Goal: Task Accomplishment & Management: Manage account settings

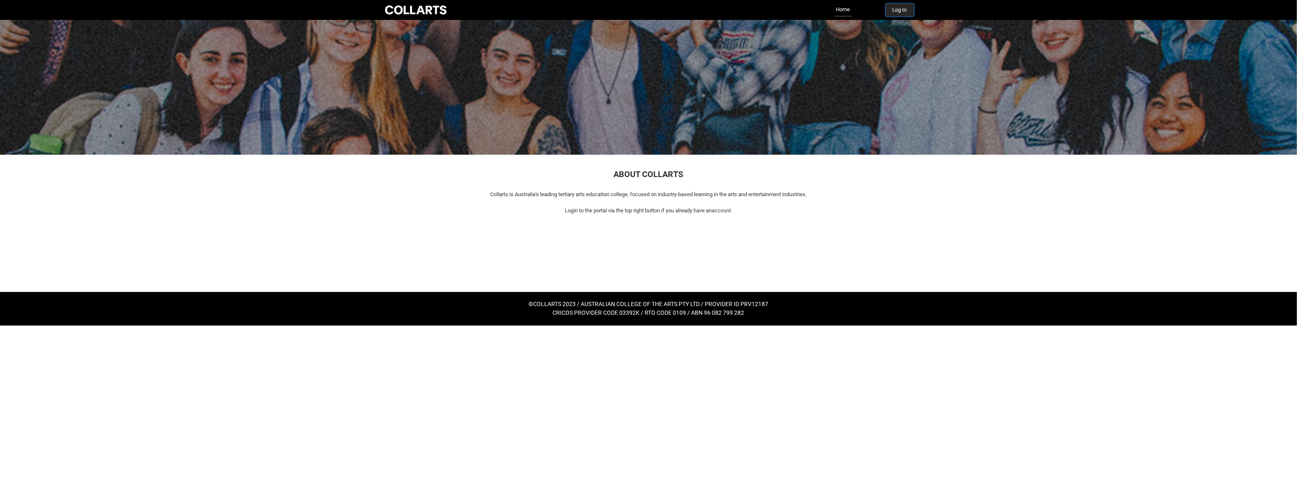
click at [900, 12] on button "Log In" at bounding box center [899, 9] width 29 height 13
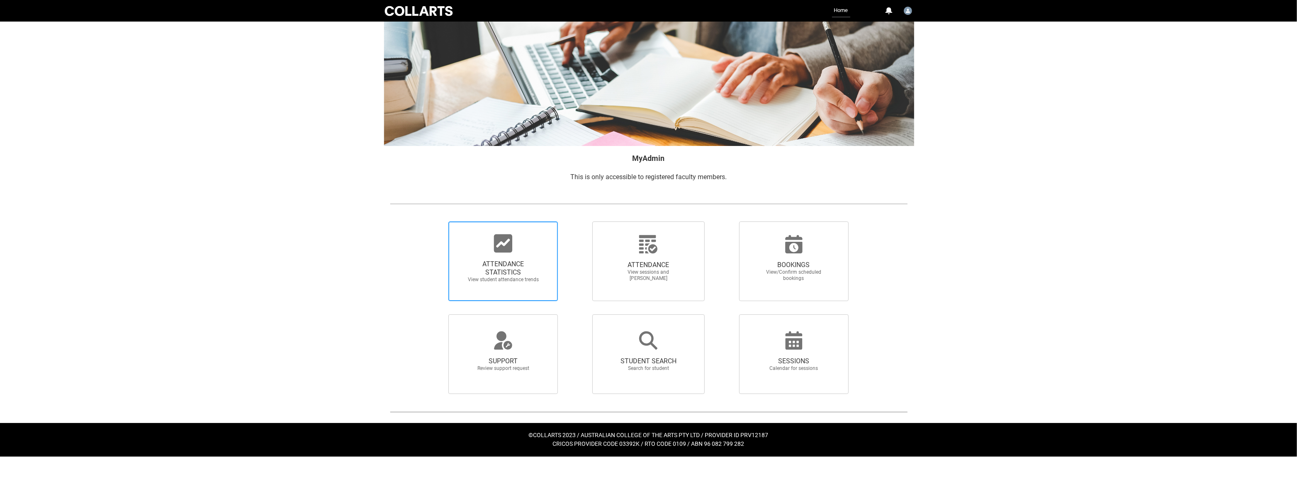
click at [507, 279] on span "View student attendance trends" at bounding box center [502, 280] width 73 height 6
click at [435, 221] on input "ATTENDANCE STATISTICS View student attendance trends" at bounding box center [434, 221] width 0 height 0
radio input "true"
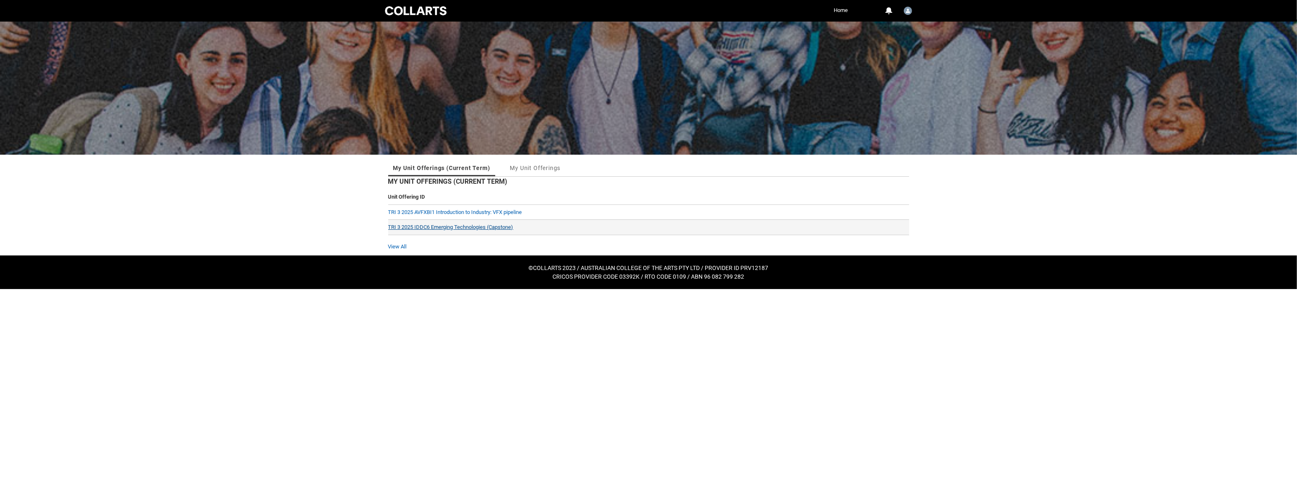
click at [422, 228] on link "TRI 3 2025 IDDC6 Emerging Technologies (Capstone)" at bounding box center [450, 227] width 125 height 6
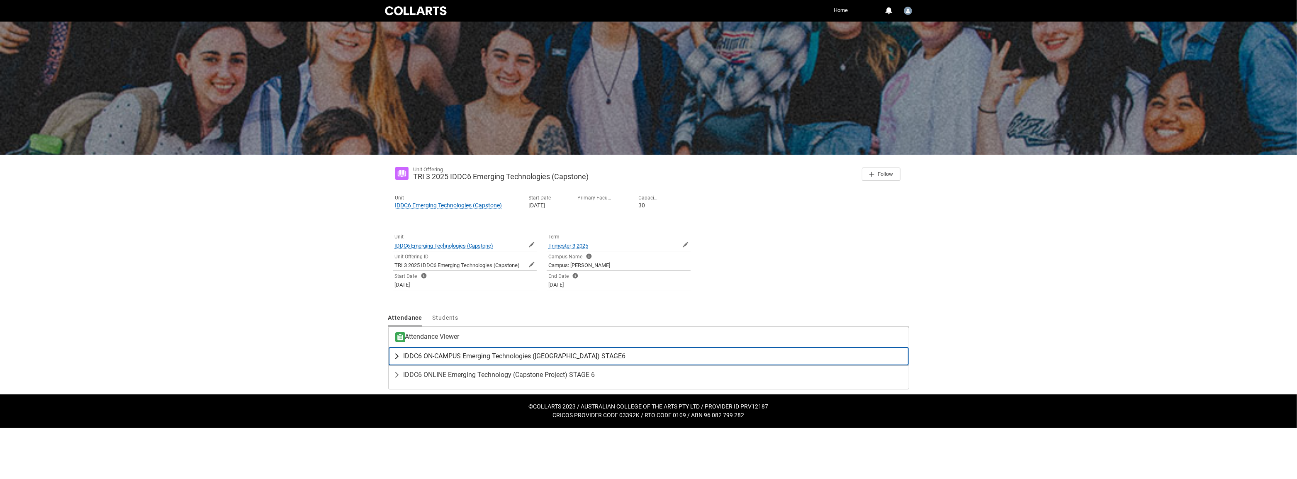
click at [398, 355] on lightning-primitive-icon "button" at bounding box center [399, 356] width 10 height 8
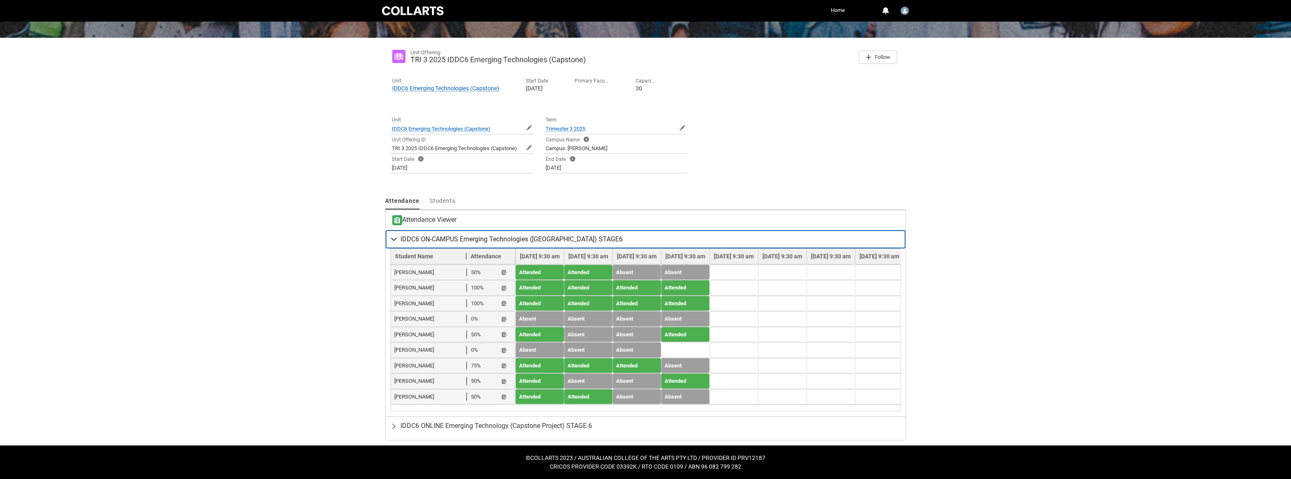
scroll to position [121, 0]
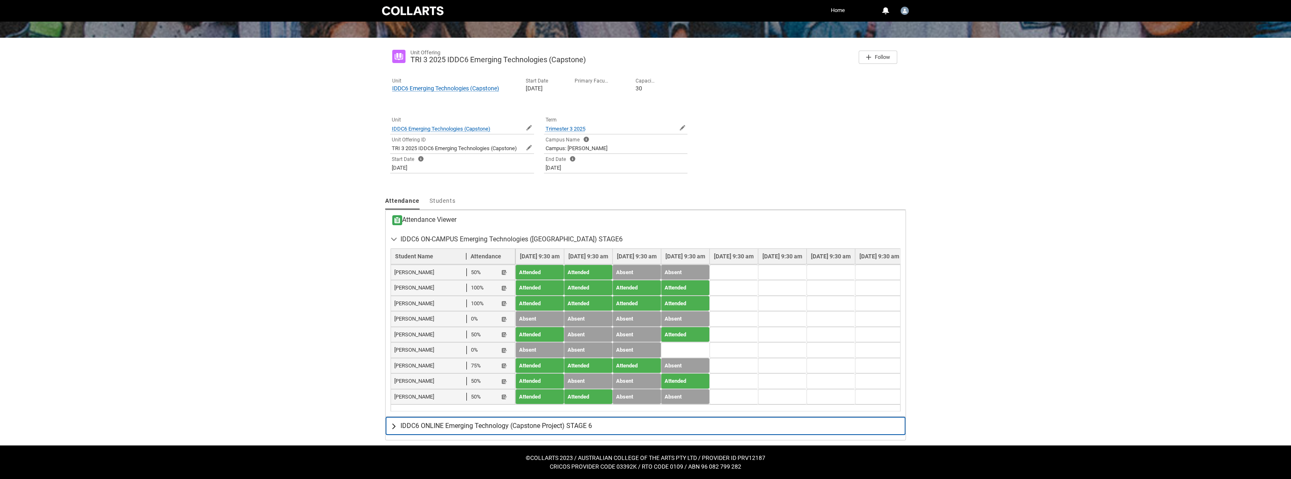
click at [395, 424] on lightning-primitive-icon "button" at bounding box center [396, 426] width 10 height 8
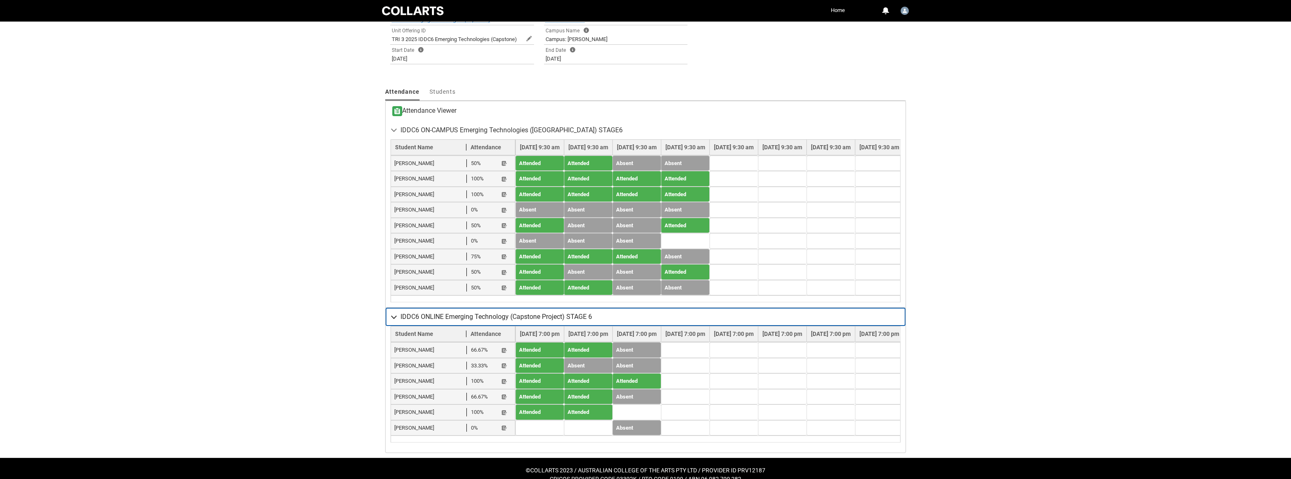
scroll to position [248, 0]
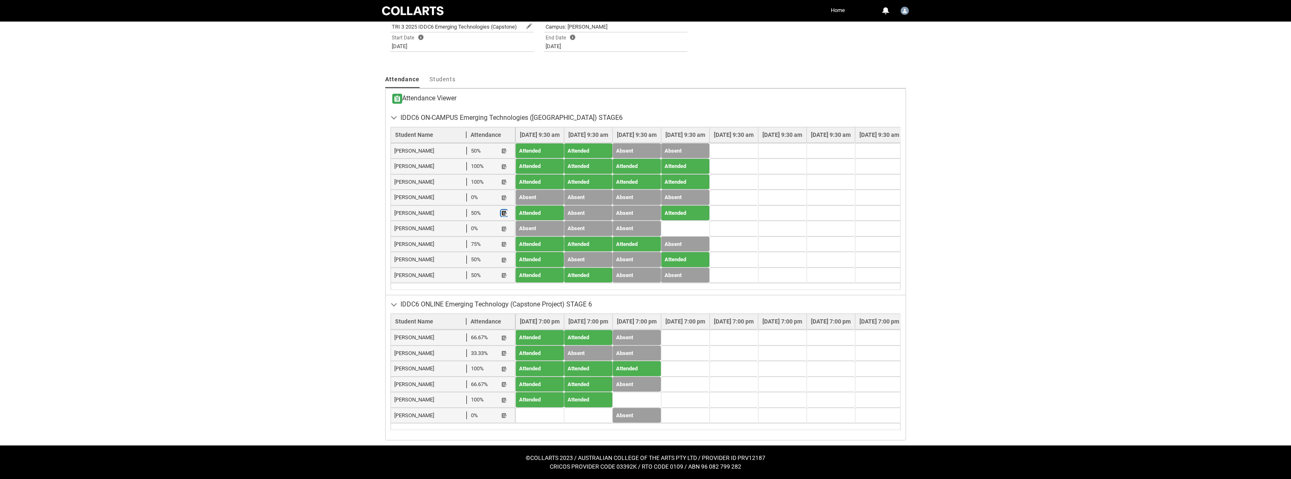
click at [503, 210] on lightning-primitive-icon "button" at bounding box center [504, 213] width 6 height 6
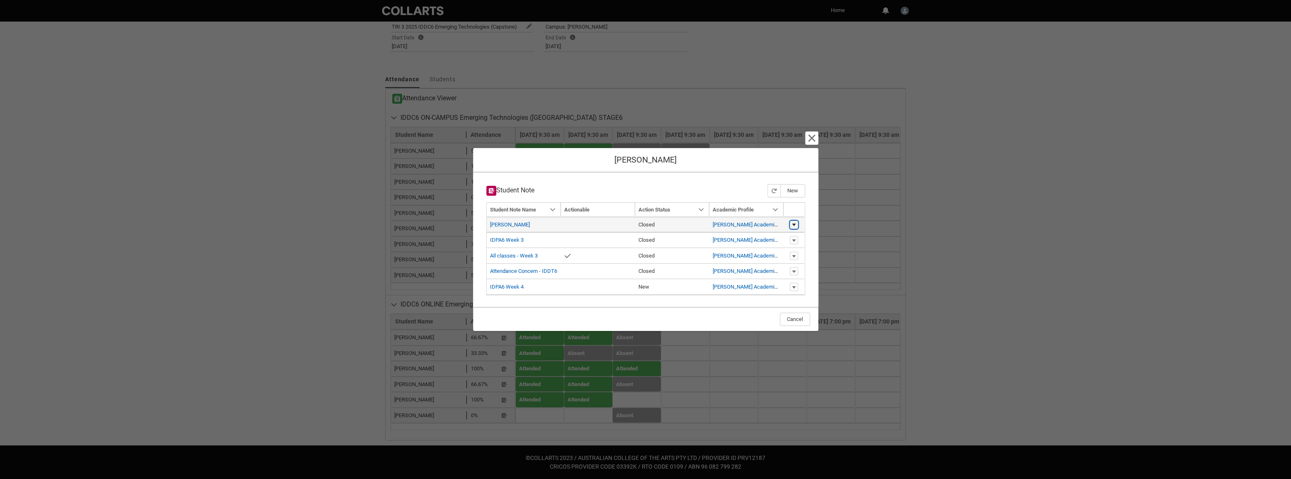
click at [793, 226] on lightning-primitive-icon "button" at bounding box center [794, 225] width 5 height 6
click at [794, 226] on lightning-primitive-icon "button" at bounding box center [794, 225] width 5 height 6
click at [520, 223] on link "Ethan Margate" at bounding box center [510, 224] width 40 height 6
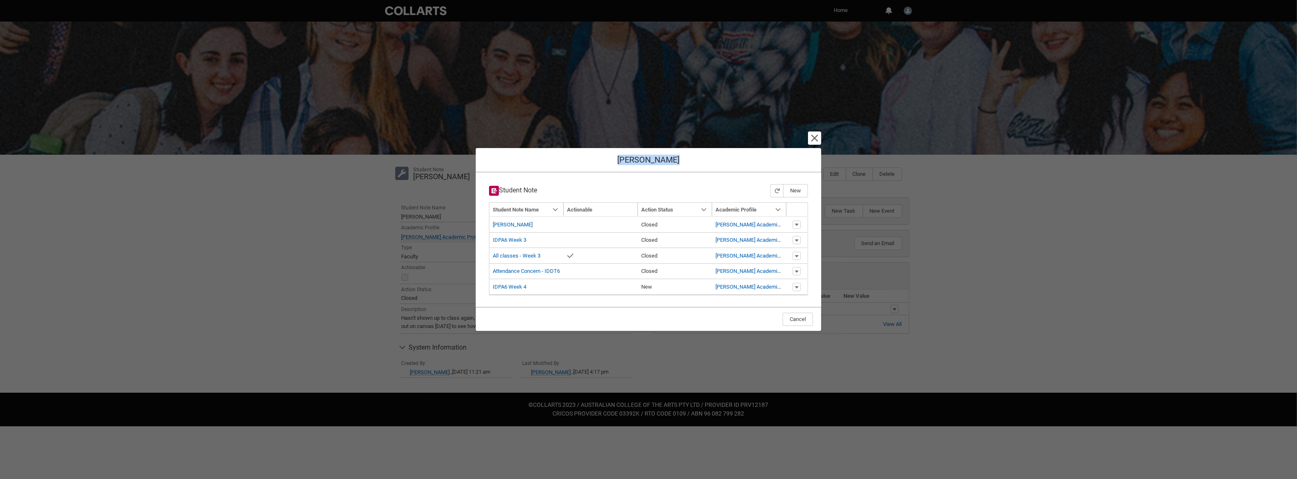
drag, startPoint x: 584, startPoint y: 159, endPoint x: 678, endPoint y: 148, distance: 93.9
click at [676, 148] on div "Cancel and close Ethan Margate Student Note New Navigation Mode Action Mode Sor…" at bounding box center [648, 239] width 345 height 479
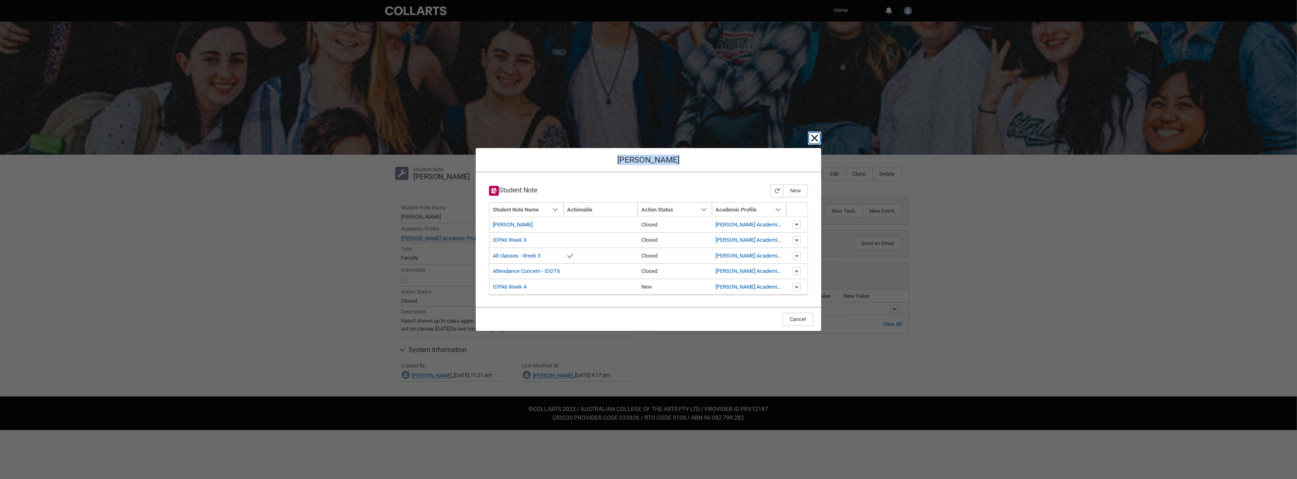
click at [815, 138] on lightning-primitive-icon "button" at bounding box center [814, 138] width 10 height 10
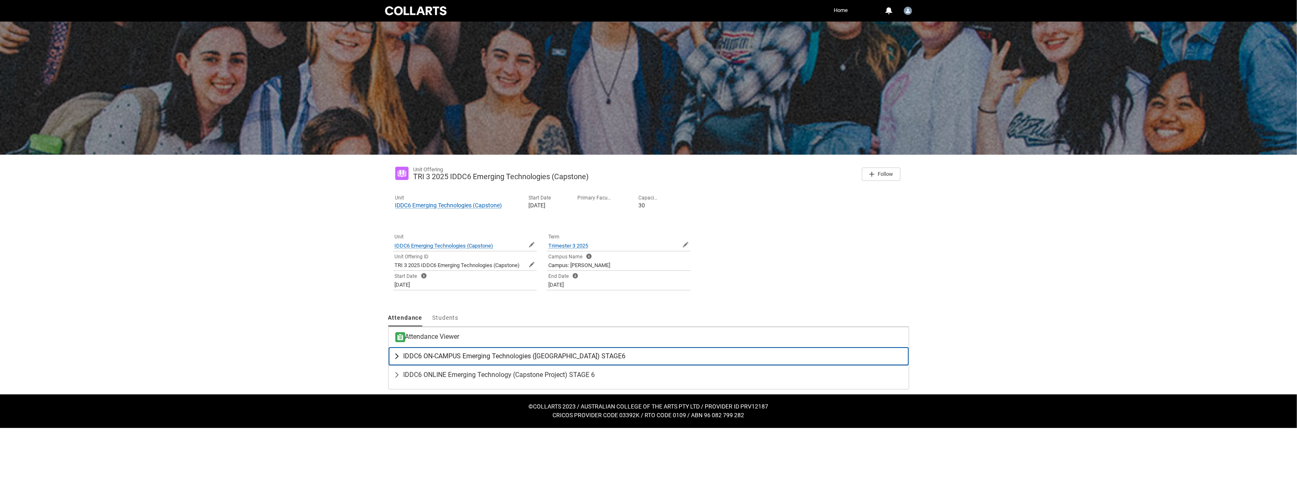
click at [401, 356] on lightning-primitive-icon "button" at bounding box center [399, 356] width 10 height 8
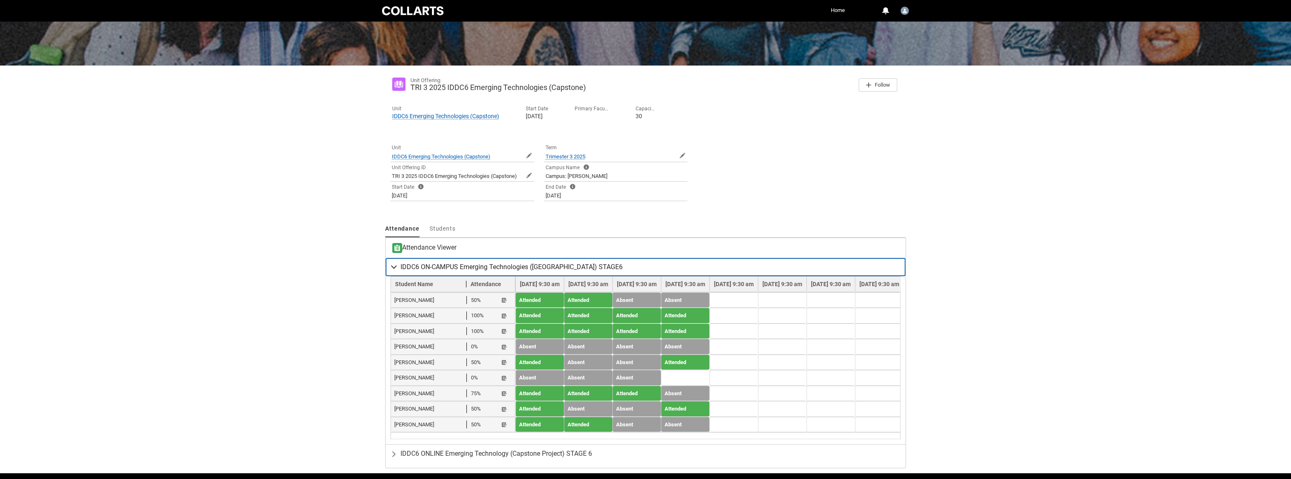
scroll to position [113, 0]
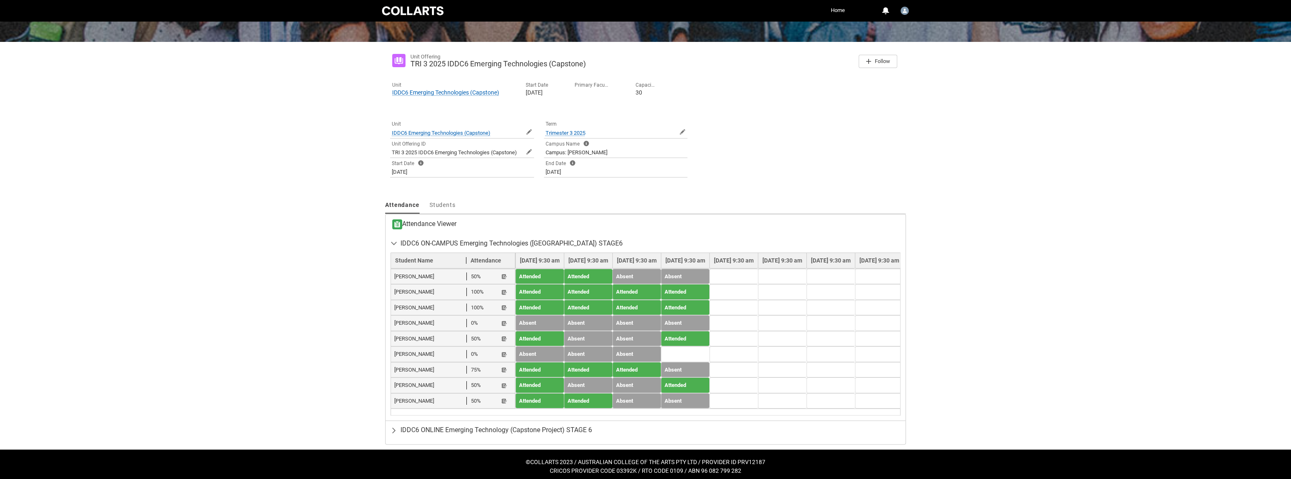
click at [758, 335] on td at bounding box center [733, 339] width 49 height 16
click at [503, 339] on lightning-primitive-icon "button" at bounding box center [504, 339] width 6 height 6
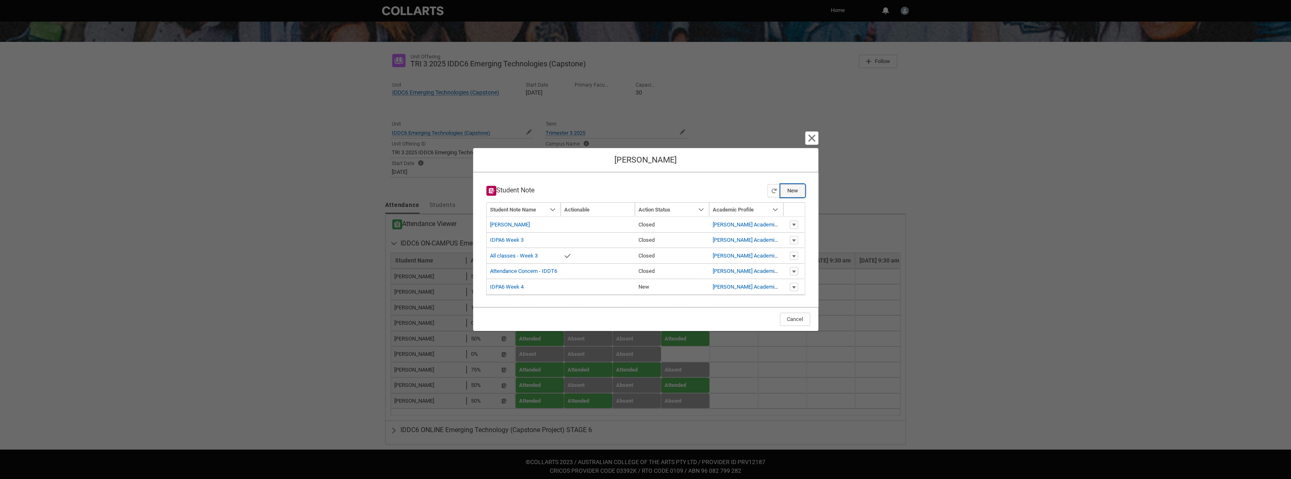
click at [788, 192] on button "New" at bounding box center [792, 190] width 25 height 13
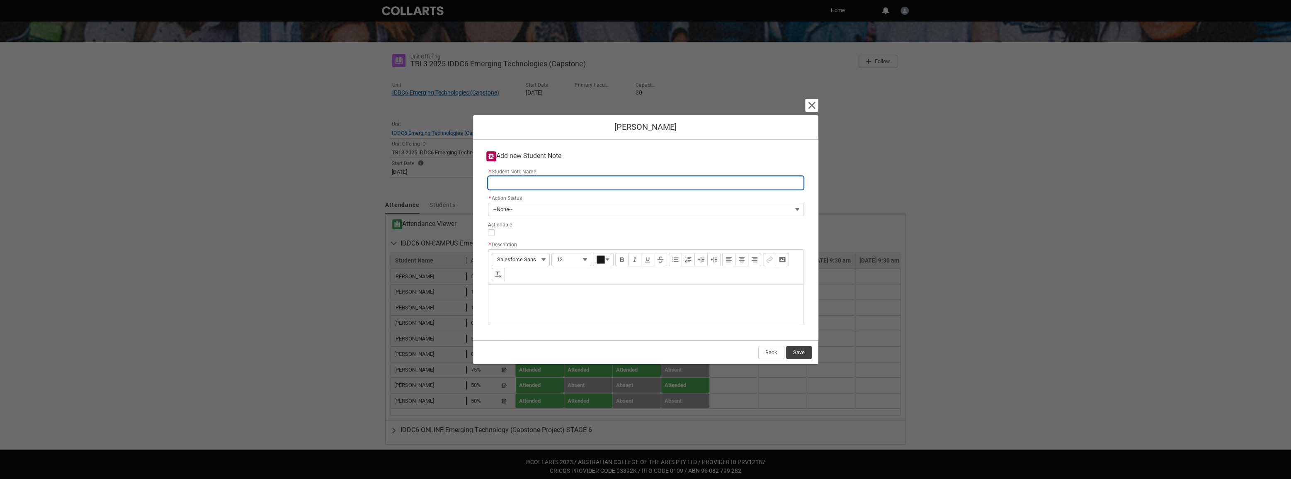
click at [549, 186] on input "* Student Note Name" at bounding box center [646, 182] width 316 height 13
type lightning-primitive-input-simple "Ethan Margate"
type input "Ethan Margate"
type lightning-primitive-input-simple "Ethan Margate"
type input "Ethan Margate"
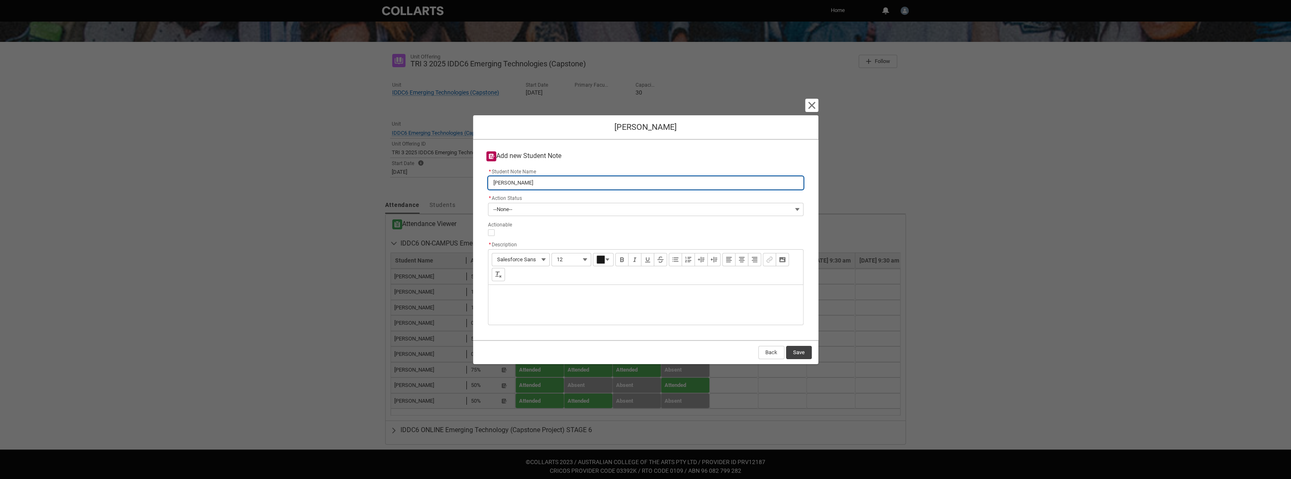
type lightning-primitive-input-simple "Ethan Margate N"
type input "Ethan Margate N"
type lightning-primitive-input-simple "Ethan Margate No"
type input "Ethan Margate No"
type lightning-primitive-input-simple "Ethan Margate Non"
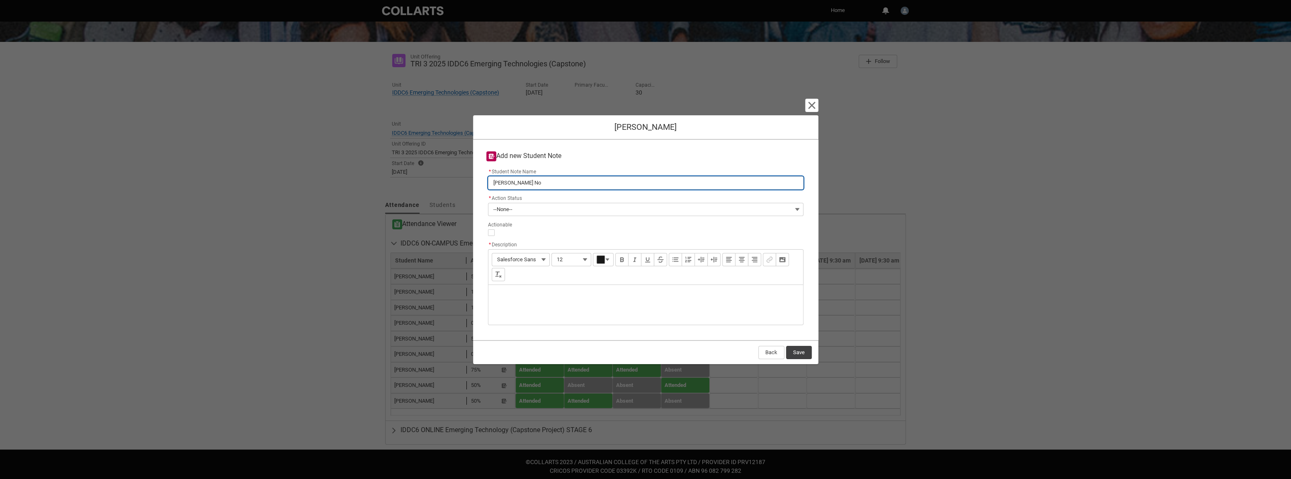
type input "Ethan Margate Non"
type lightning-primitive-input-simple "Ethan Margate Non"
type input "Ethan Margate Non"
type lightning-primitive-input-simple "Ethan Margate Non s"
type input "Ethan Margate Non s"
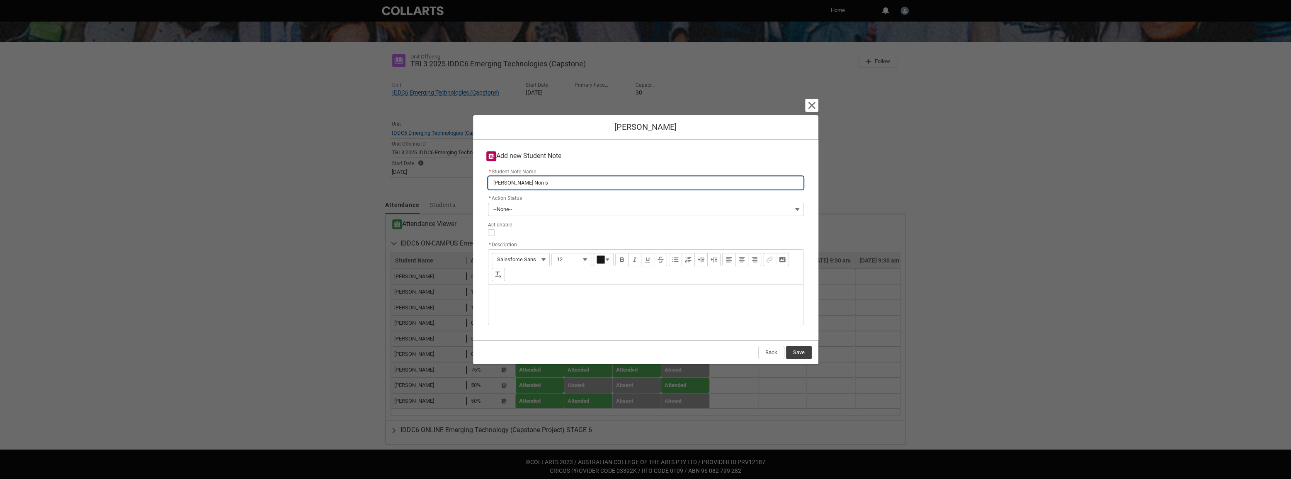
type lightning-primitive-input-simple "Ethan Margate Non su"
type input "Ethan Margate Non su"
type lightning-primitive-input-simple "Ethan Margate Non sub"
type input "Ethan Margate Non sub"
type lightning-primitive-input-simple "Ethan Margate Non subm"
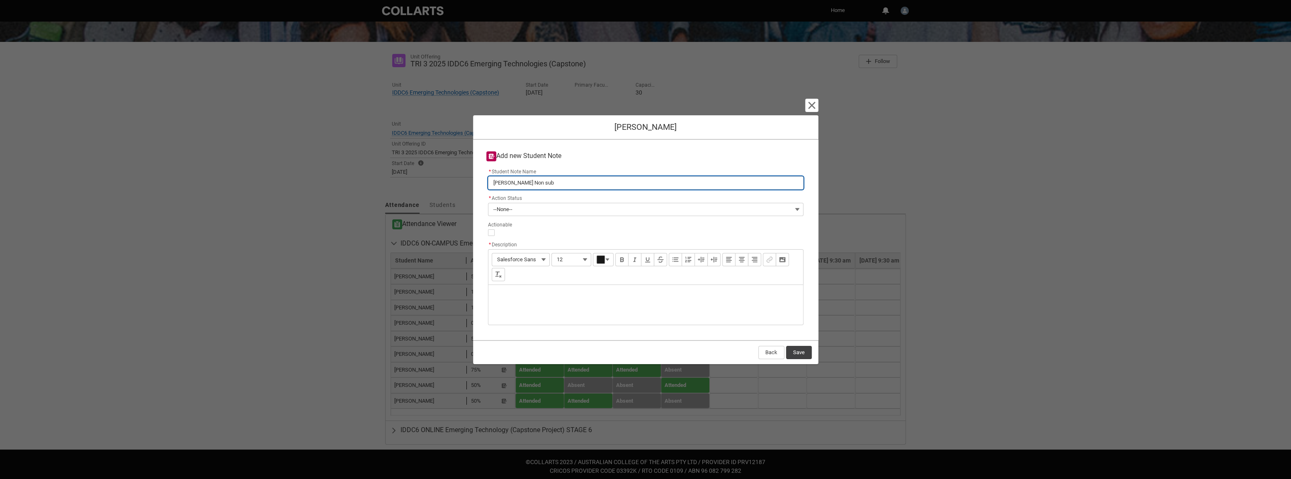
type input "Ethan Margate Non subm"
type lightning-primitive-input-simple "Ethan Margate Non submi"
type input "Ethan Margate Non submi"
type lightning-primitive-input-simple "Ethan Margate Non submis"
type input "Ethan Margate Non submis"
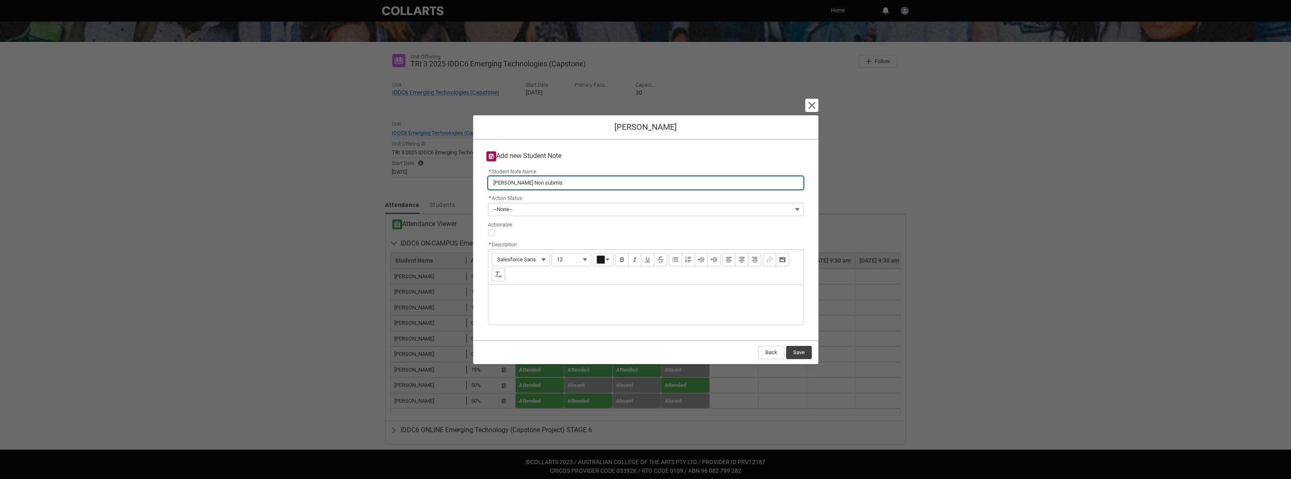
type lightning-primitive-input-simple "Ethan Margate Non submiss"
type input "Ethan Margate Non submiss"
type lightning-primitive-input-simple "Ethan Margate Non submissi"
type input "Ethan Margate Non submissi"
type lightning-primitive-input-simple "Ethan Margate Non submissio"
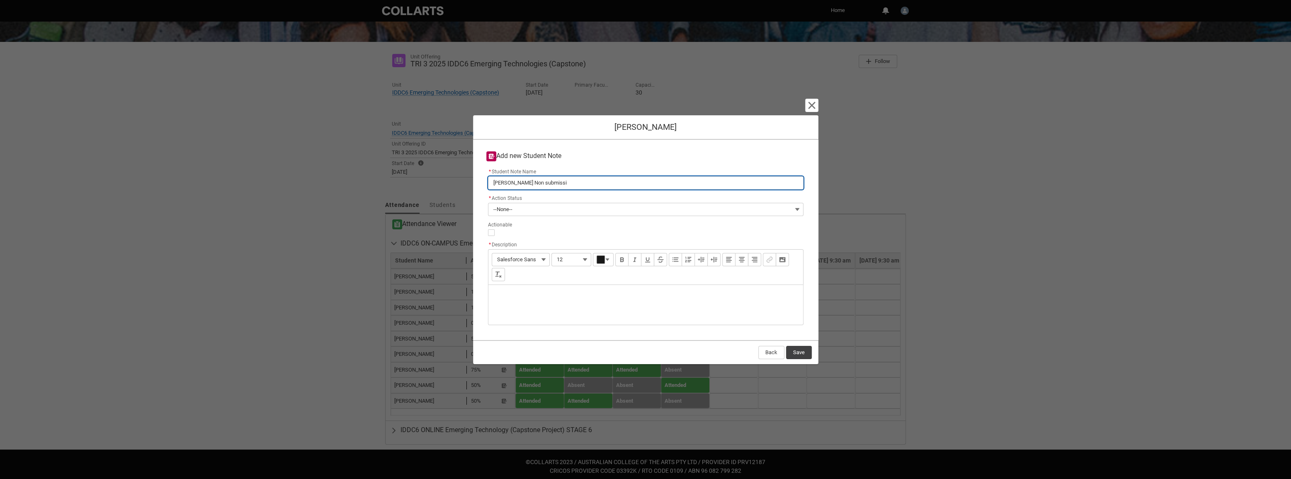
type input "Ethan Margate Non submissio"
type lightning-primitive-input-simple "Ethan Margate Non submission"
type input "Ethan Margate Non submission"
type lightning-primitive-input-simple "Ethan Margate Non submission"
type input "Ethan Margate Non submission"
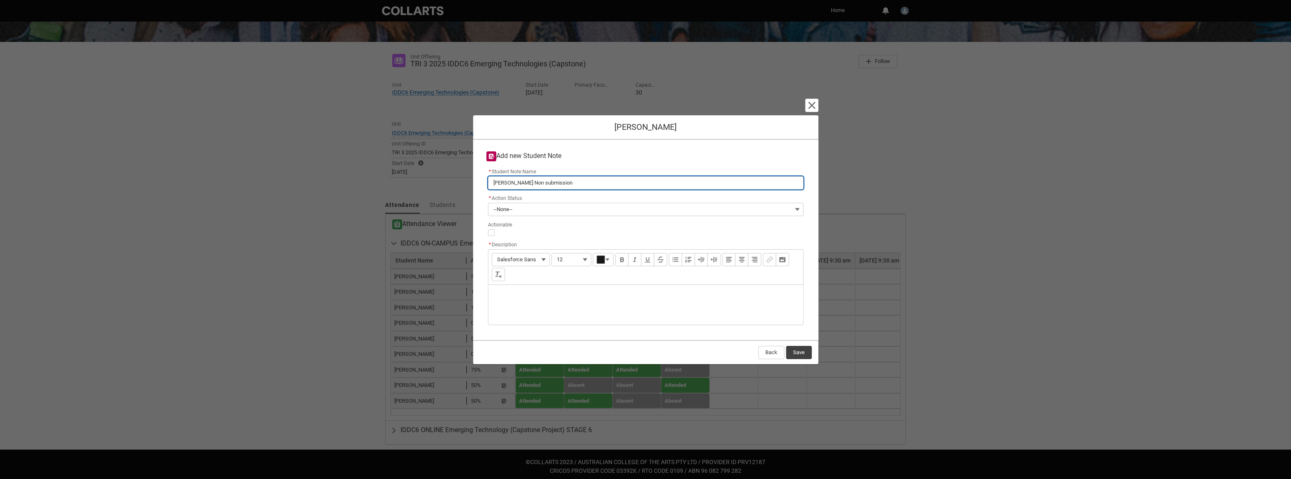
type lightning-primitive-input-simple "Ethan Margate Non submission f"
type input "Ethan Margate Non submission f"
type lightning-primitive-input-simple "Ethan Margate Non submission fo"
type input "Ethan Margate Non submission fo"
type lightning-primitive-input-simple "Ethan Margate Non submission for"
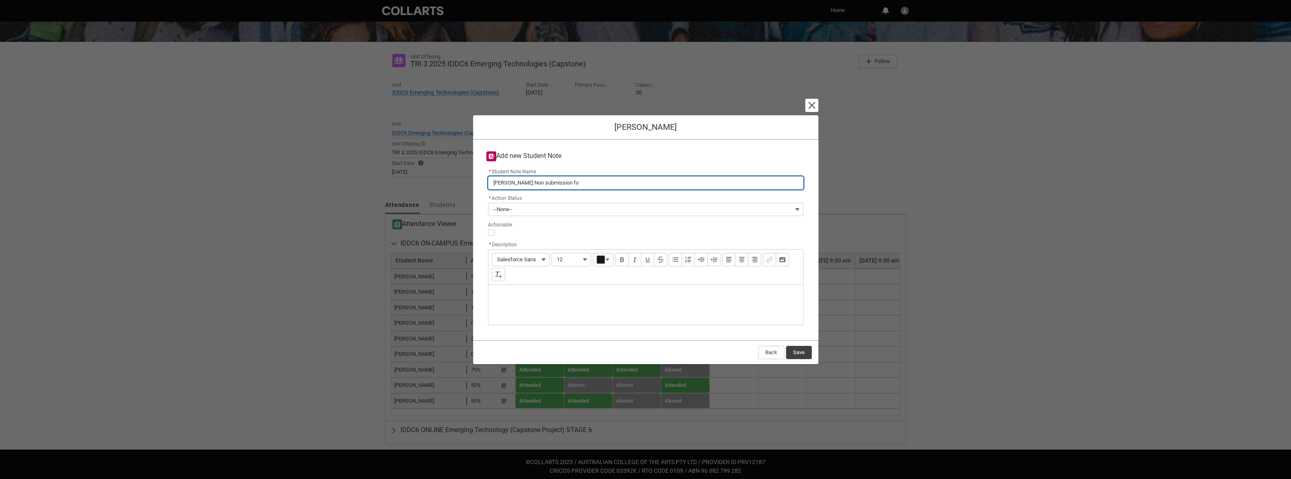
type input "Ethan Margate Non submission for"
type lightning-primitive-input-simple "Ethan Margate Non submission for"
type input "Ethan Margate Non submission for"
type lightning-primitive-input-simple "Ethan Margate Non submission for a"
type input "Ethan Margate Non submission for a"
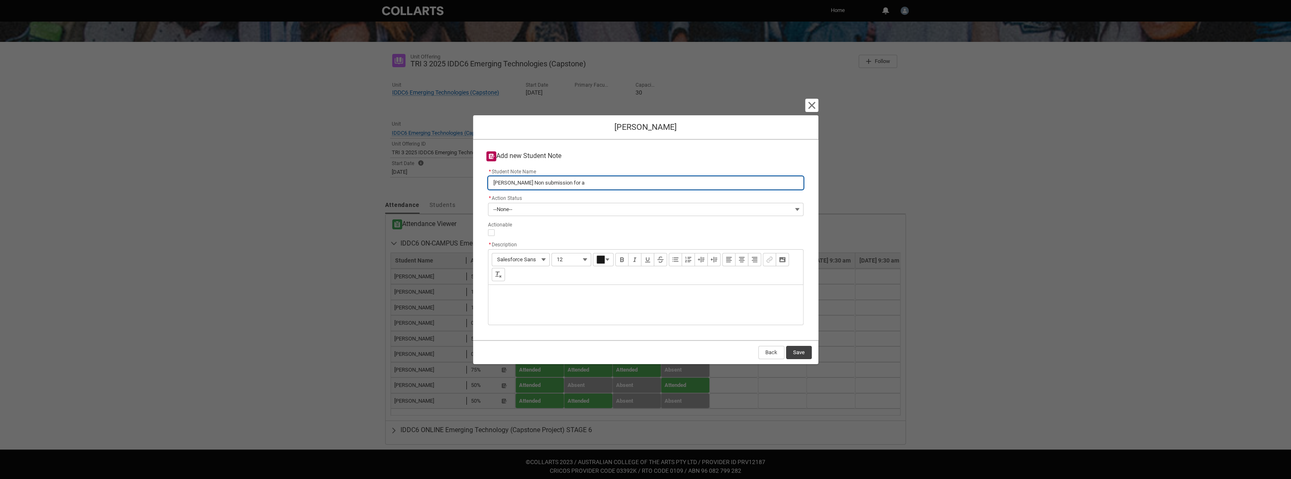
type lightning-primitive-input-simple "Ethan Margate Non submission for as"
type input "Ethan Margate Non submission for as"
type lightning-primitive-input-simple "Ethan Margate Non submission for ass"
type input "Ethan Margate Non submission for ass"
type lightning-primitive-input-simple "Ethan Margate Non submission for assi"
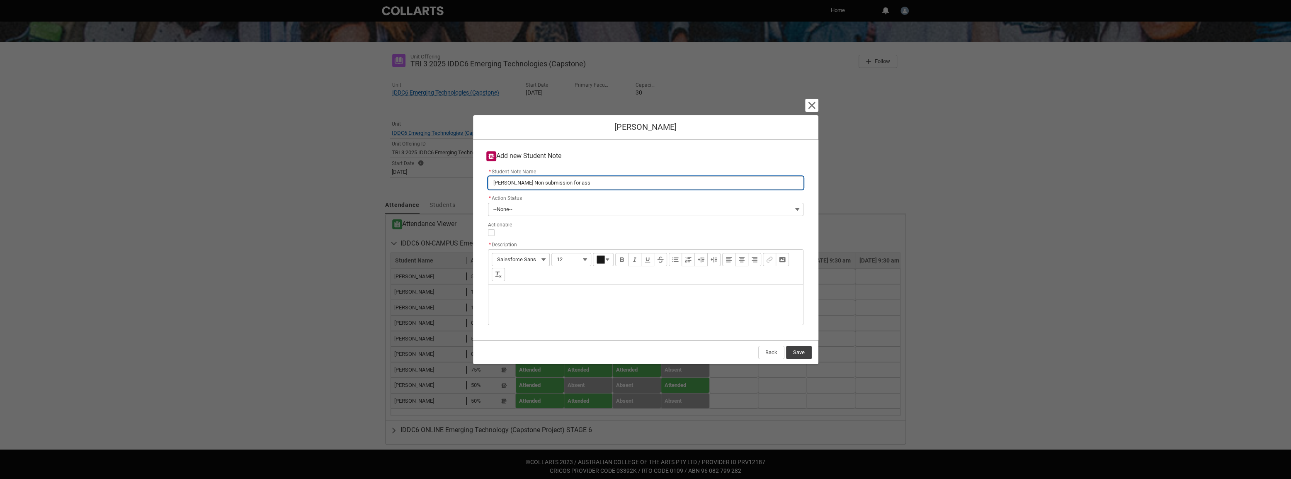
type input "Ethan Margate Non submission for assi"
type lightning-primitive-input-simple "Ethan Margate Non submission for assih"
type input "Ethan Margate Non submission for assih"
type lightning-primitive-input-simple "Ethan Margate Non submission for assihn"
type input "Ethan Margate Non submission for assihn"
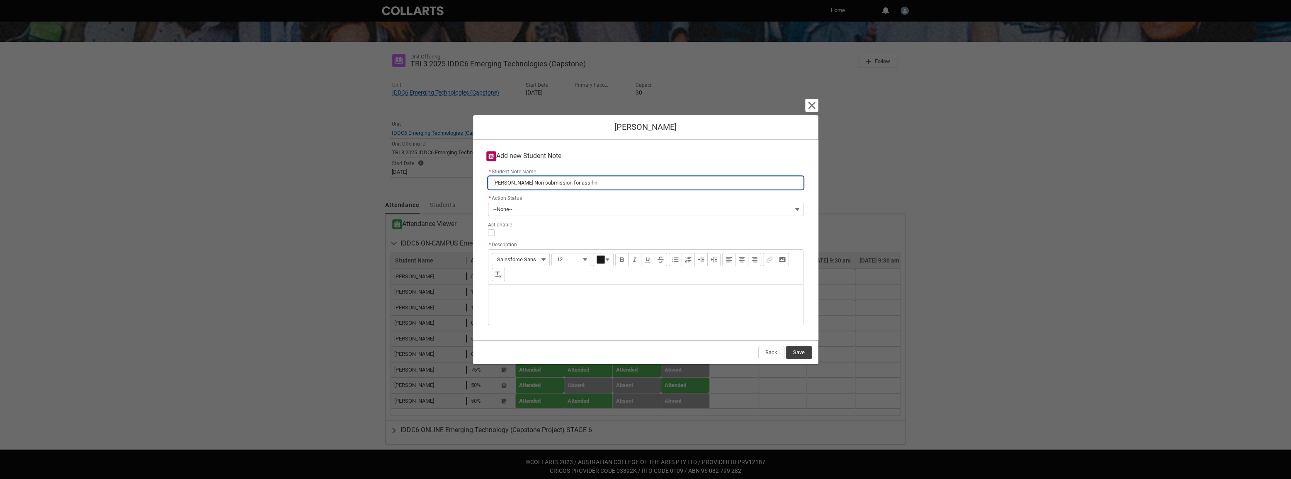
type lightning-primitive-input-simple "Ethan Margate Non submission for assih"
type input "Ethan Margate Non submission for assih"
type lightning-primitive-input-simple "Ethan Margate Non submission for assi"
type input "Ethan Margate Non submission for assi"
type lightning-primitive-input-simple "Ethan Margate Non submission for ass"
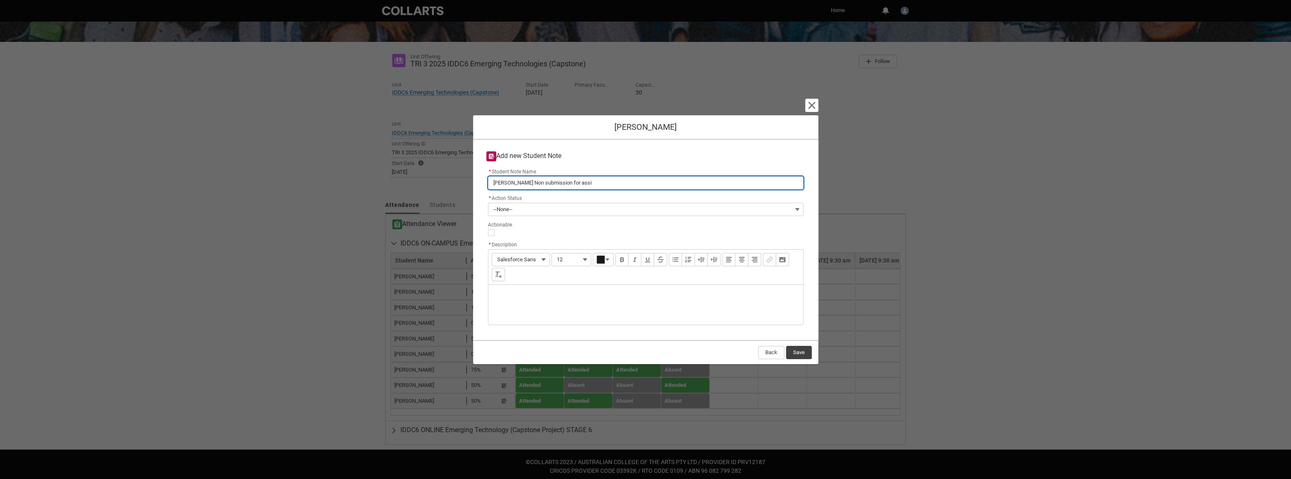
type input "Ethan Margate Non submission for ass"
type lightning-primitive-input-simple "Ethan Margate Non submission for assi"
type input "Ethan Margate Non submission for assi"
type lightning-primitive-input-simple "Ethan Margate Non submission for assig"
type input "Ethan Margate Non submission for assig"
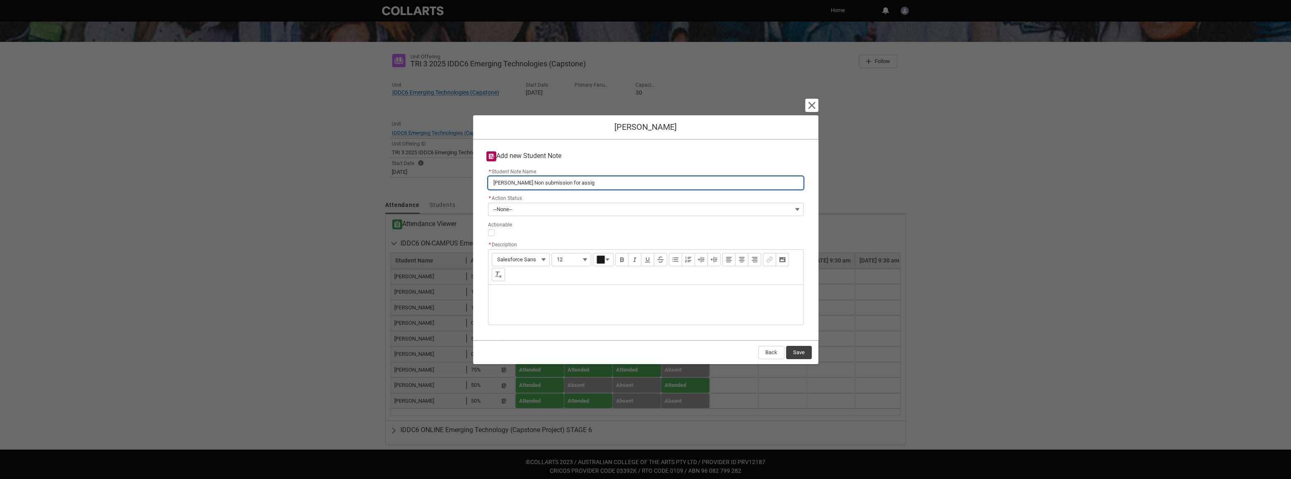
type lightning-primitive-input-simple "Ethan Margate Non submission for assign"
type input "Ethan Margate Non submission for assign"
type lightning-primitive-input-simple "Ethan Margate Non submission for assignm"
type input "Ethan Margate Non submission for assignm"
type lightning-primitive-input-simple "Ethan Margate Non submission for assignme"
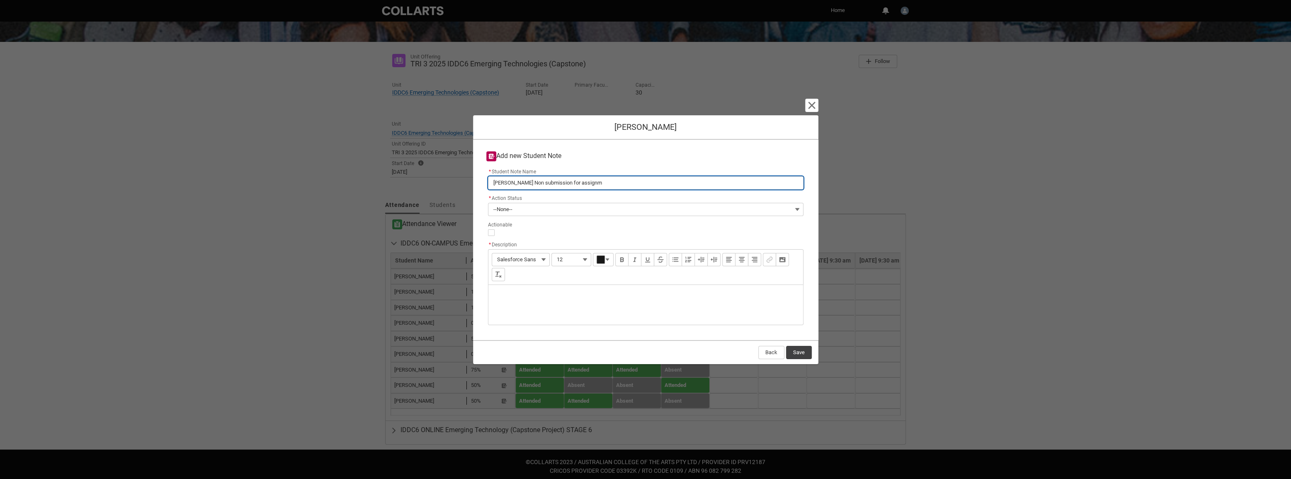
type input "Ethan Margate Non submission for assignme"
type lightning-primitive-input-simple "Ethan Margate Non submission for assignmen"
type input "Ethan Margate Non submission for assignmen"
type lightning-primitive-input-simple "Ethan Margate Non submission for assignment"
type input "Ethan Margate Non submission for assignment"
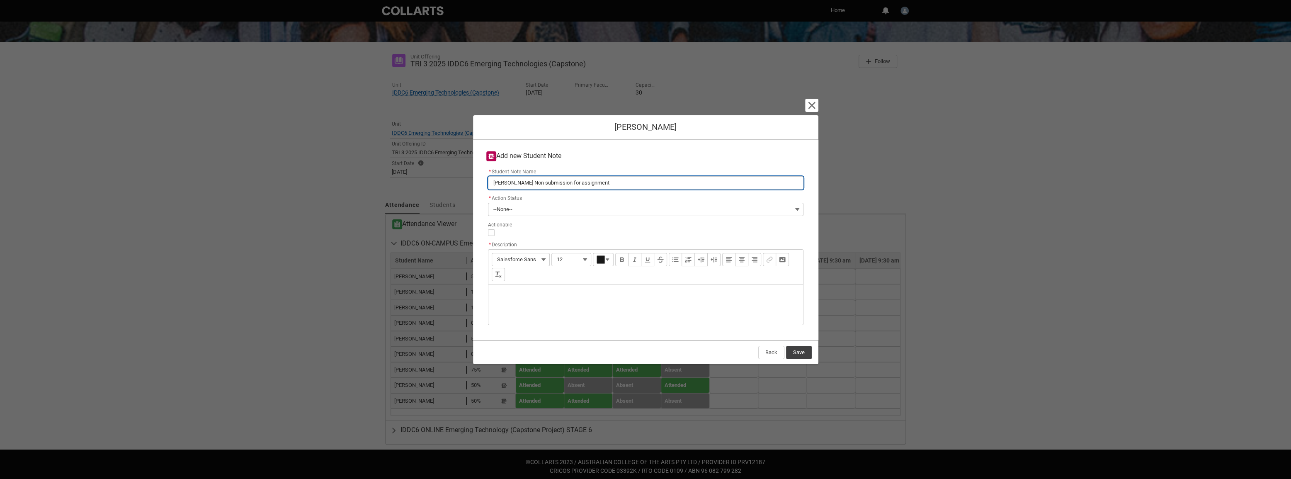
type lightning-primitive-input-simple "Ethan Margate Non submission for assignment"
type input "Ethan Margate Non submission for assignment"
type lightning-primitive-input-simple "Ethan Margate Non submission for assignment 1"
type input "Ethan Margate Non submission for assignment 1"
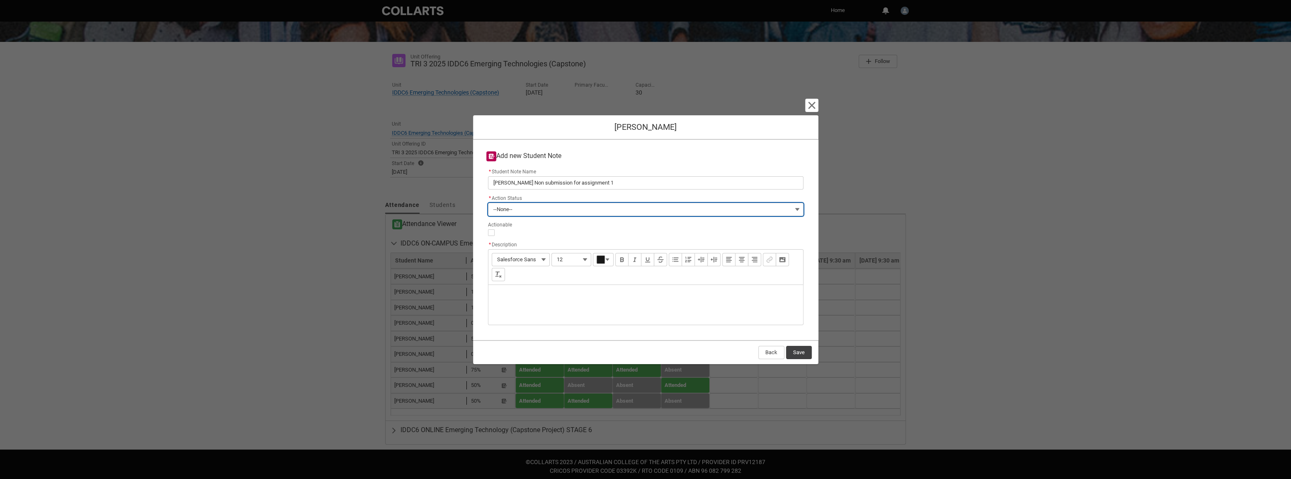
click at [530, 206] on button "--None--" at bounding box center [646, 209] width 316 height 13
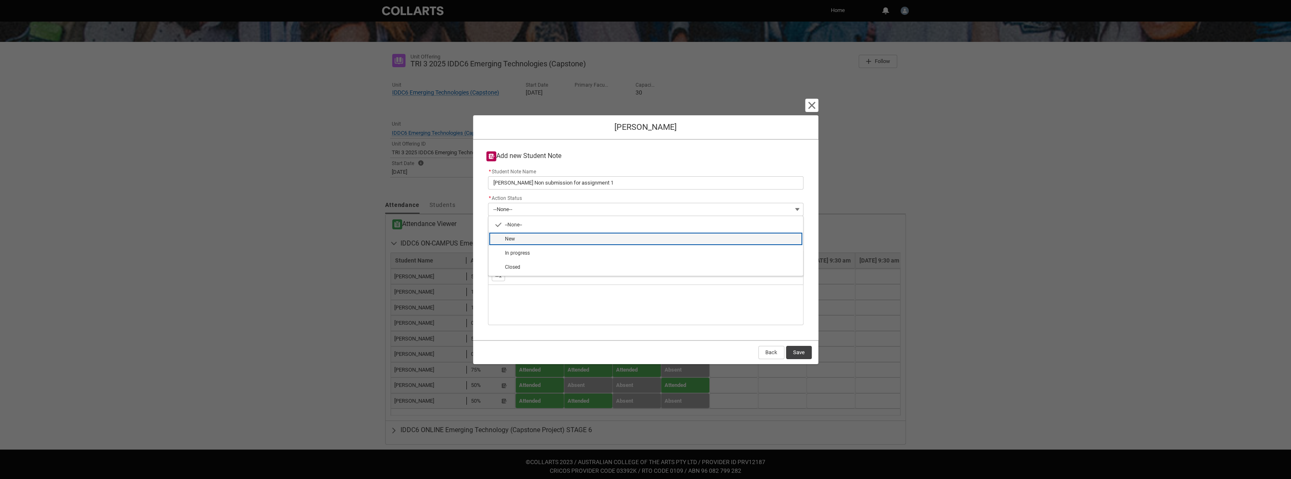
click at [550, 235] on span "New" at bounding box center [651, 238] width 293 height 7
type lightning-combobox "New"
type lightning-picklist "New"
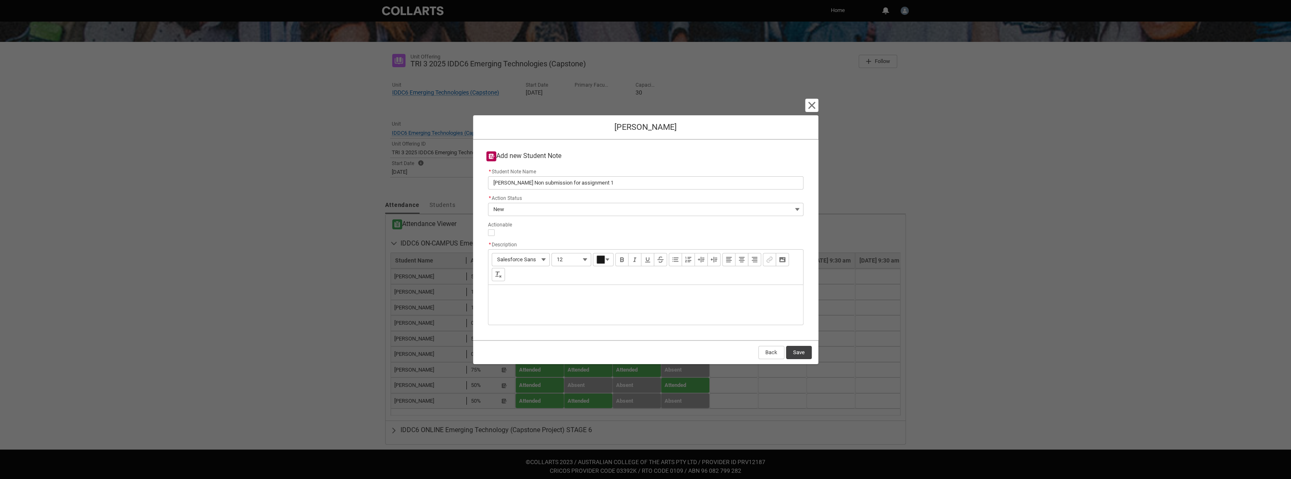
click at [527, 291] on div "Description" at bounding box center [645, 305] width 315 height 40
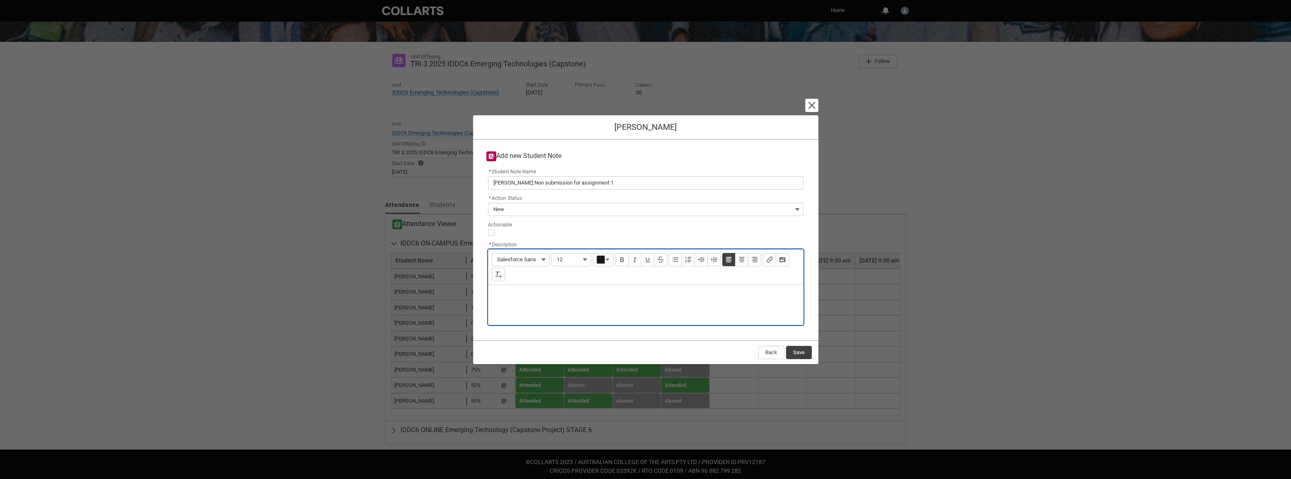
type lightning-input-rich-text "<p>A</p>"
click at [623, 293] on p "Have touched base about 48hr extension until Monday Week 4 but still has not tu…" at bounding box center [645, 295] width 301 height 8
drag, startPoint x: 624, startPoint y: 294, endPoint x: 606, endPoint y: 292, distance: 17.9
click at [606, 292] on p "Have touched base about 48hr extension until Monday Week 4 but still has not tu…" at bounding box center [645, 295] width 301 height 8
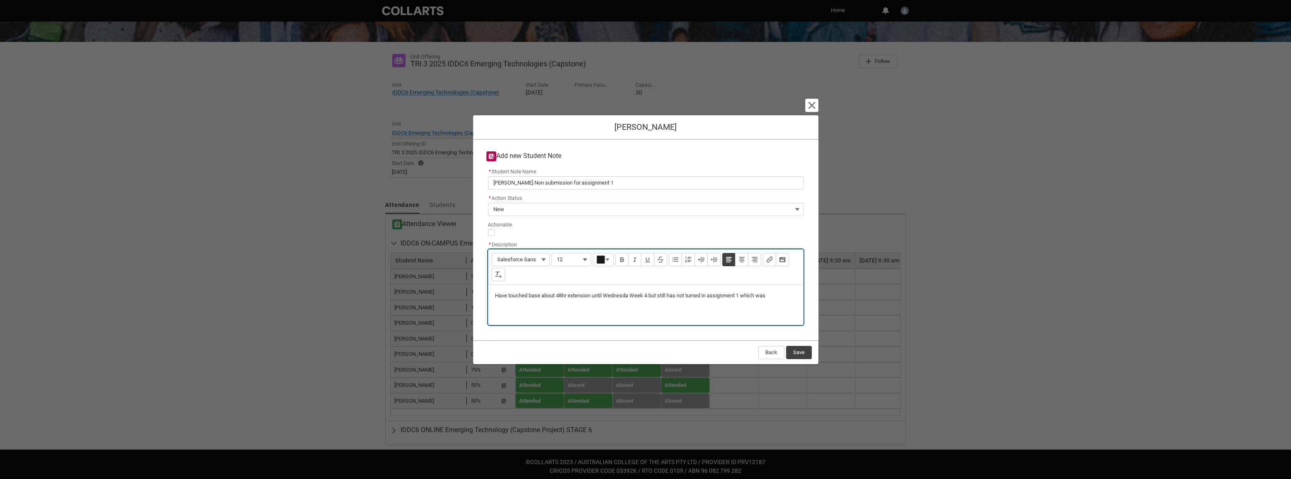
type lightning-input-rich-text "<p>Have touched base about 48hr extension until Wednesday Week 4 but still has …"
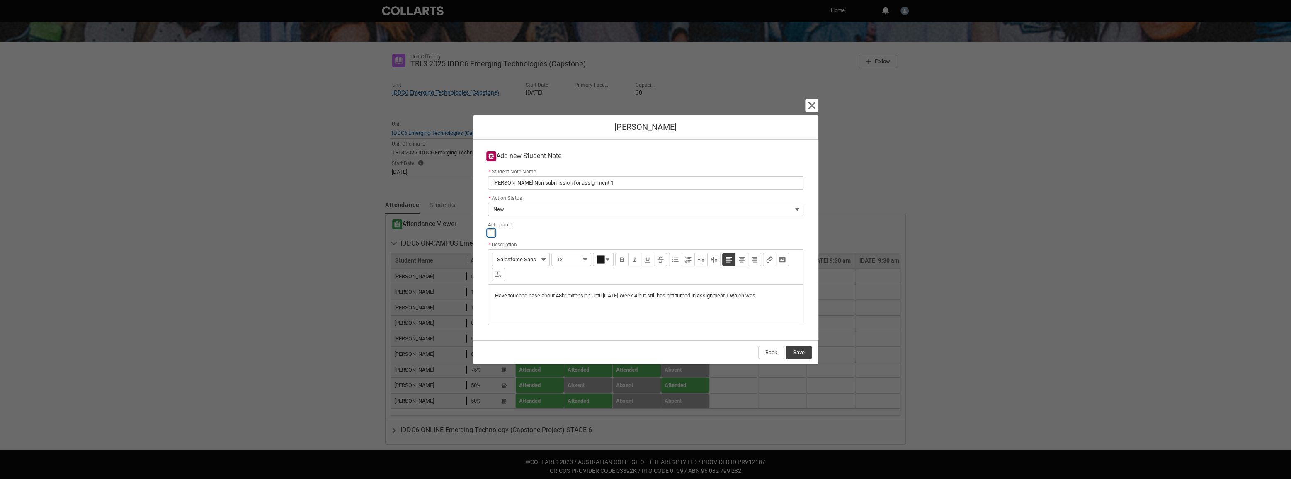
click at [491, 234] on input "Actionable" at bounding box center [491, 232] width 7 height 7
type lightning-input "true"
checkbox input "true"
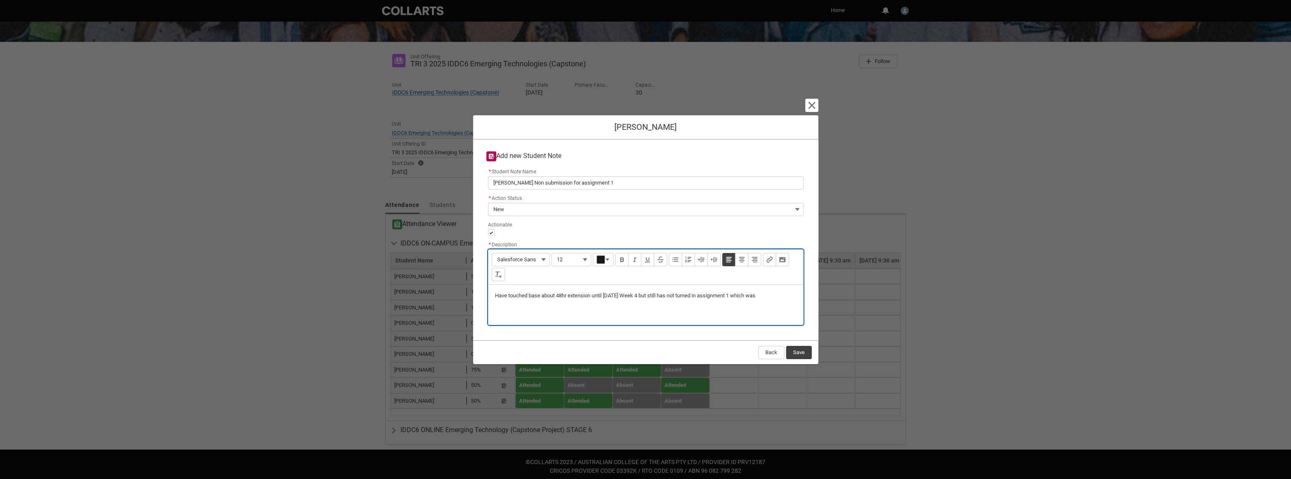
click at [780, 296] on p "Have touched base about 48hr extension until Wednesday Week 4 but still has not…" at bounding box center [645, 295] width 301 height 8
type lightning-input-rich-text "<p>Have touched base about 48hr extension until Wednesday Week 4 but still has …"
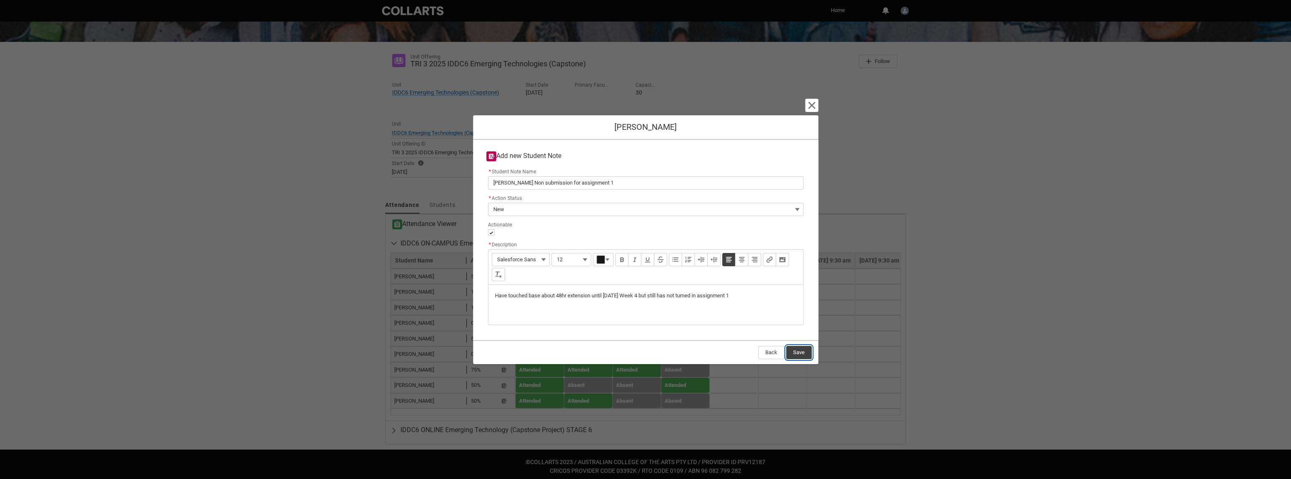
click at [798, 350] on button "Save" at bounding box center [799, 352] width 26 height 13
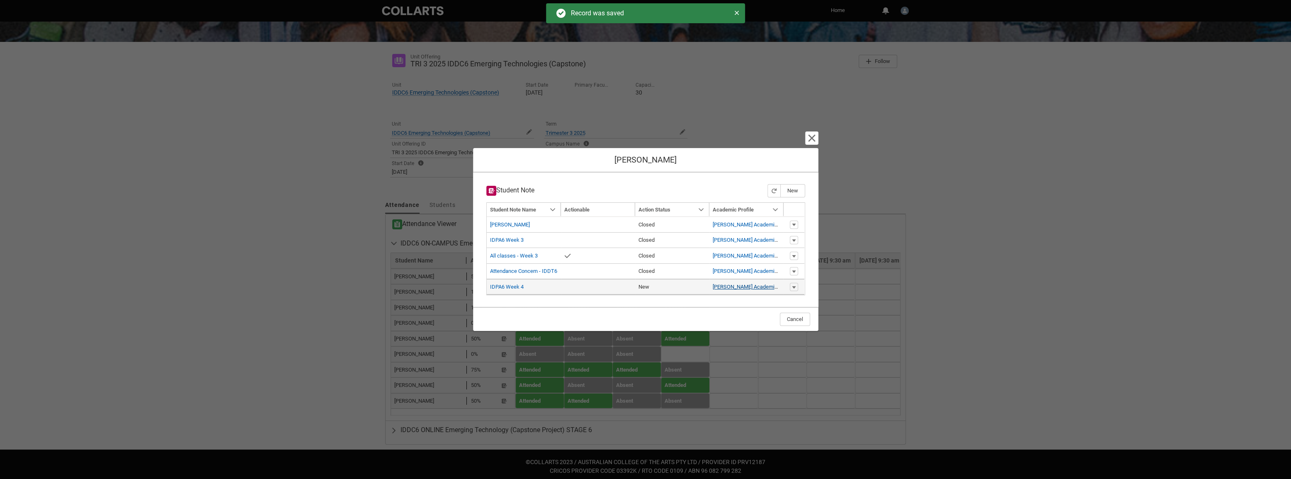
type input "179"
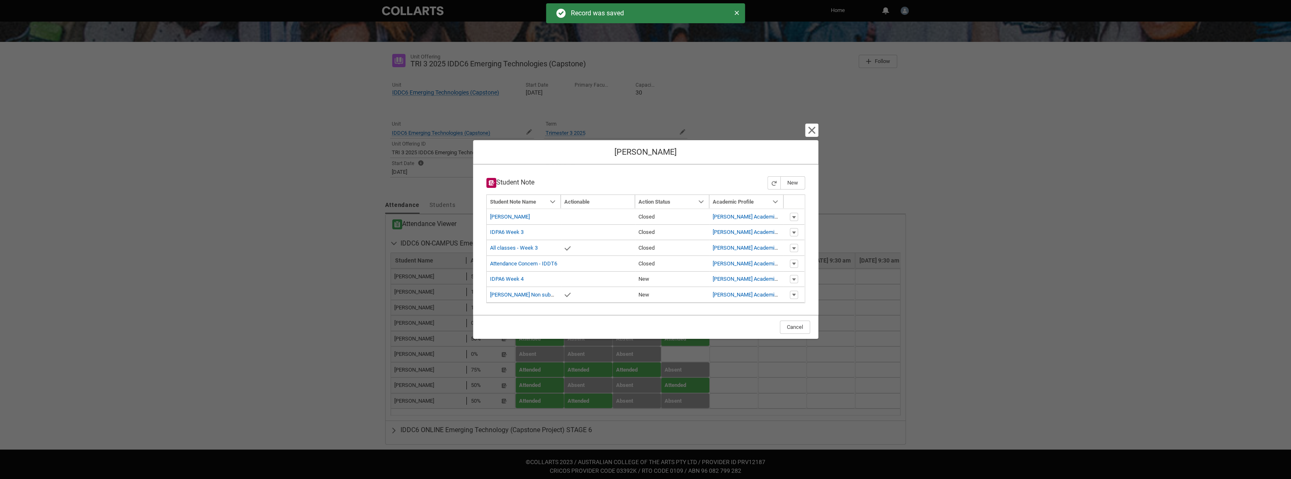
click at [1021, 243] on section "Cancel and close Ethan Margate Student Note New Navigation Mode Action Mode Sor…" at bounding box center [645, 239] width 1291 height 479
click at [816, 131] on lightning-primitive-icon "button" at bounding box center [812, 130] width 10 height 10
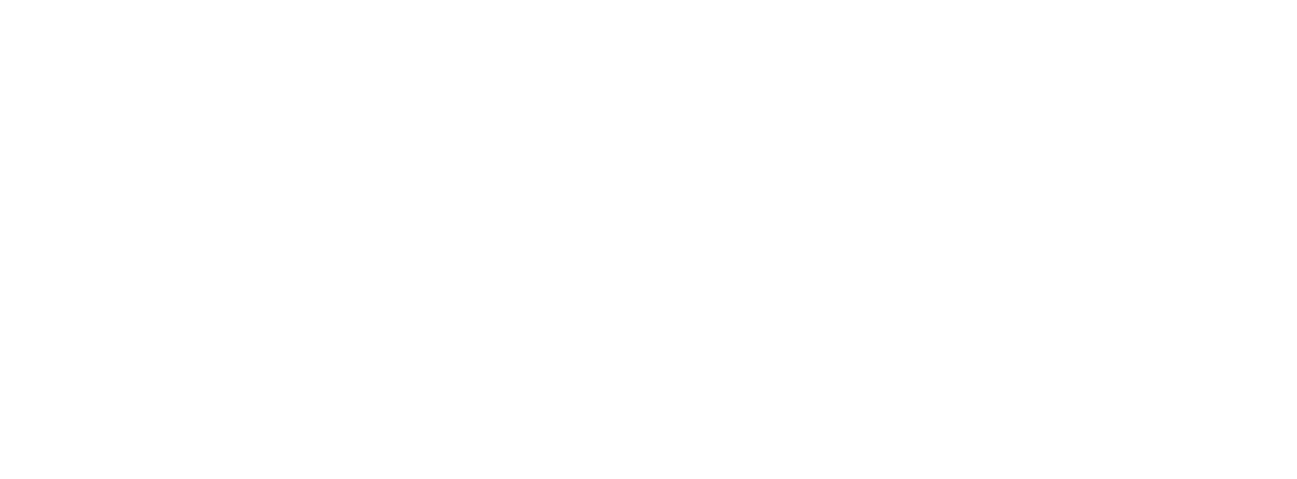
click at [624, 0] on html "Loading × Sorry to interrupt CSS Error Refresh" at bounding box center [648, 0] width 1297 height 0
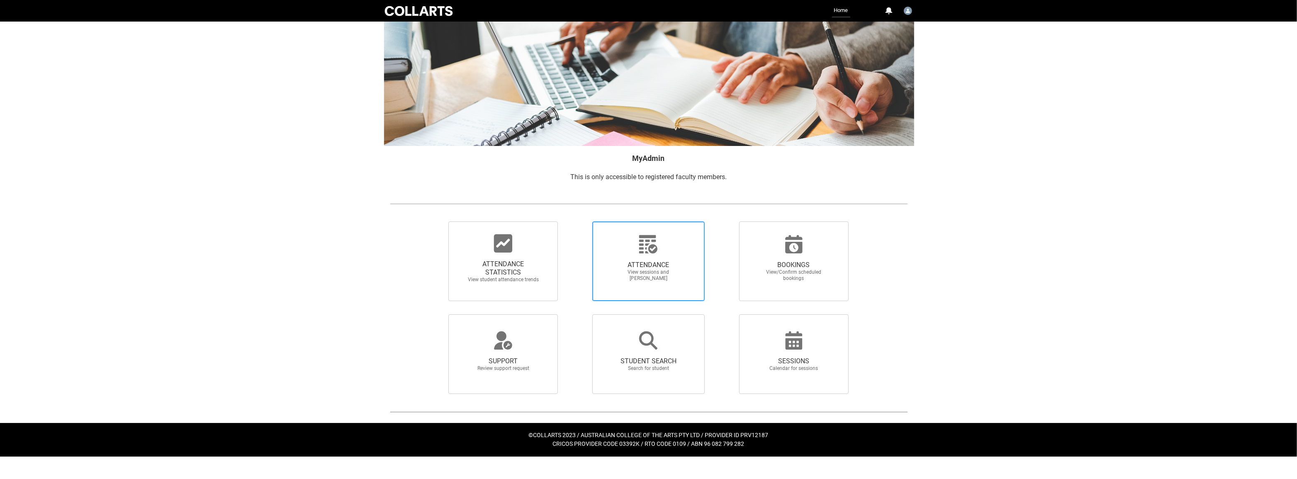
click at [663, 249] on div at bounding box center [648, 244] width 80 height 20
click at [578, 221] on input "ATTENDANCE View sessions and [PERSON_NAME]" at bounding box center [578, 221] width 0 height 0
radio input "true"
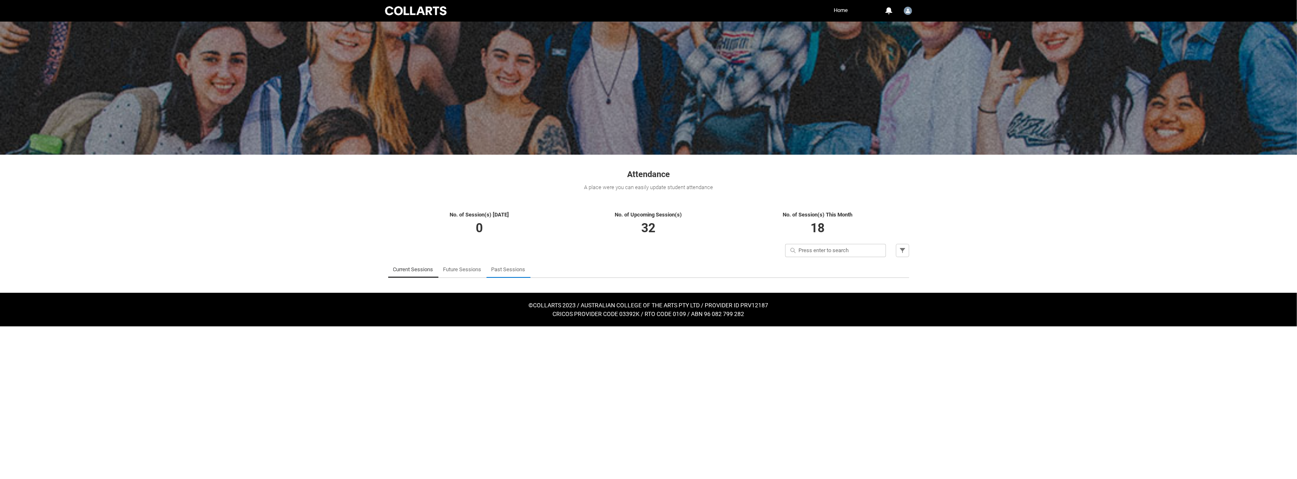
click at [501, 269] on link "Past Sessions" at bounding box center [508, 269] width 34 height 17
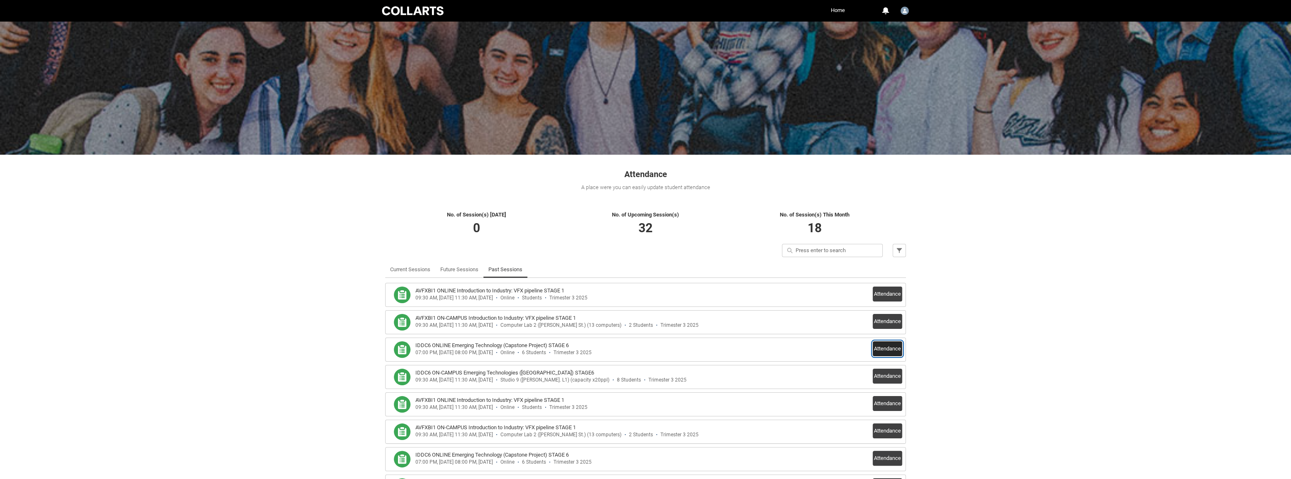
click at [890, 349] on button "Attendance" at bounding box center [887, 348] width 29 height 15
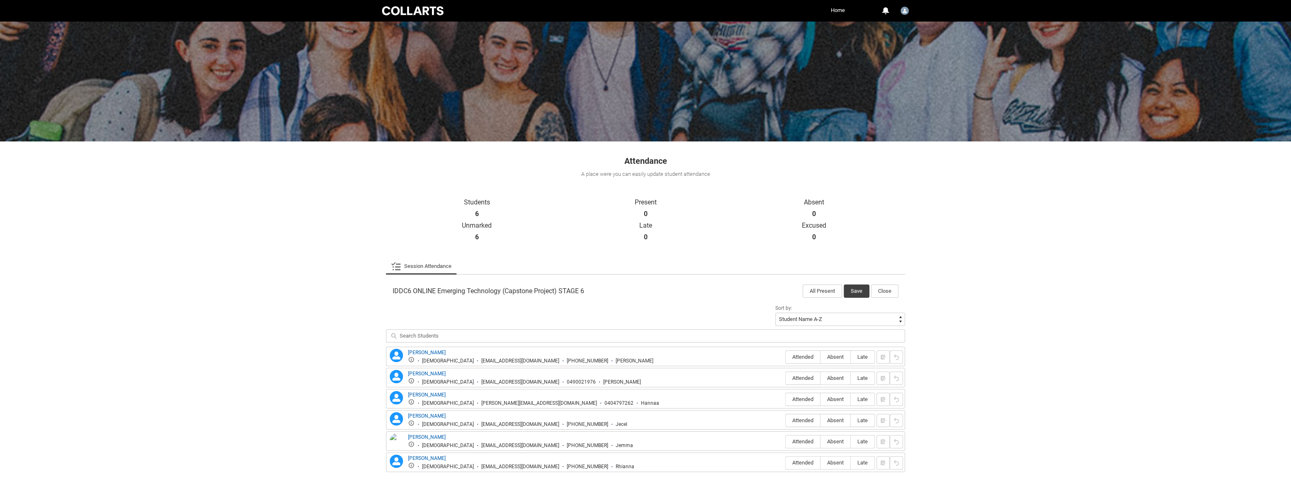
scroll to position [54, 0]
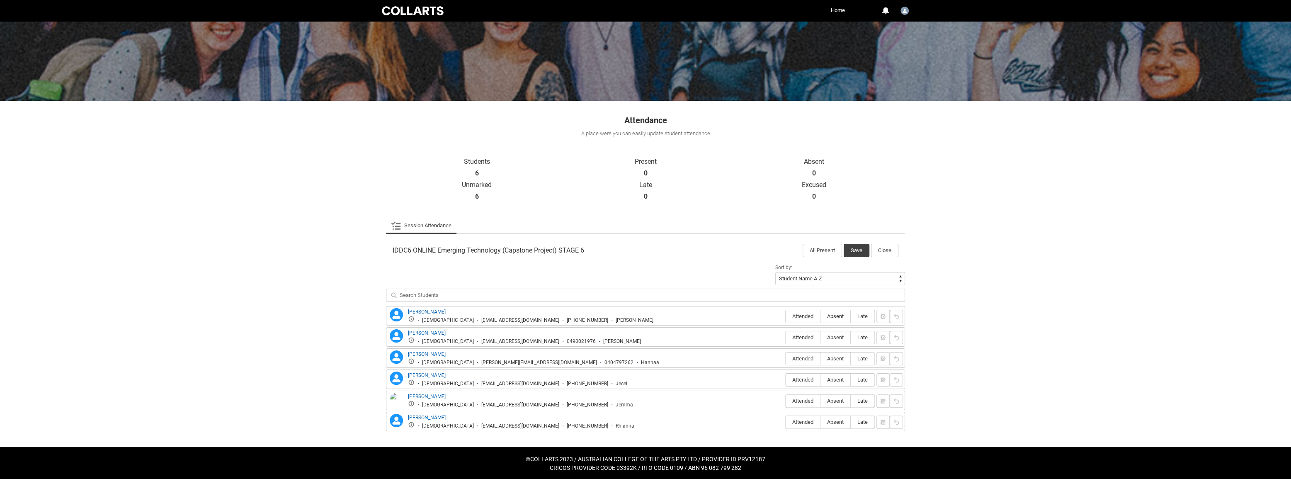
click at [843, 315] on span "Absent" at bounding box center [836, 316] width 30 height 6
click at [821, 316] on input "Absent" at bounding box center [820, 316] width 0 height 0
type lightning-radio-group "Absent"
radio input "true"
click at [835, 336] on span "Absent" at bounding box center [836, 337] width 30 height 6
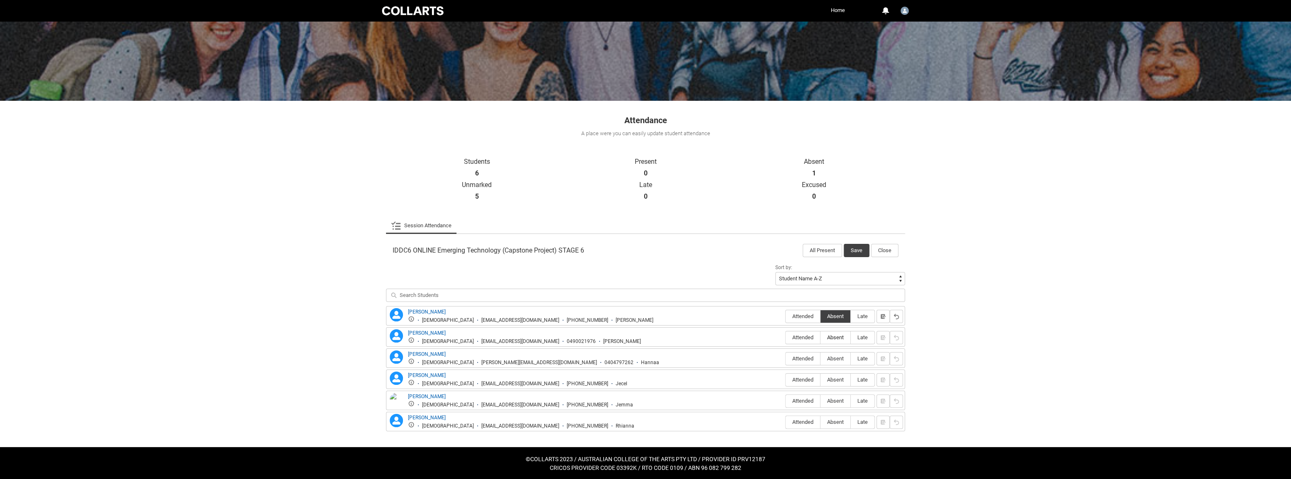
click at [821, 337] on input "Absent" at bounding box center [820, 337] width 0 height 0
type lightning-radio-group "Absent"
radio input "true"
click at [811, 355] on span "Attended" at bounding box center [803, 358] width 34 height 6
click at [786, 358] on input "Attended" at bounding box center [785, 358] width 0 height 0
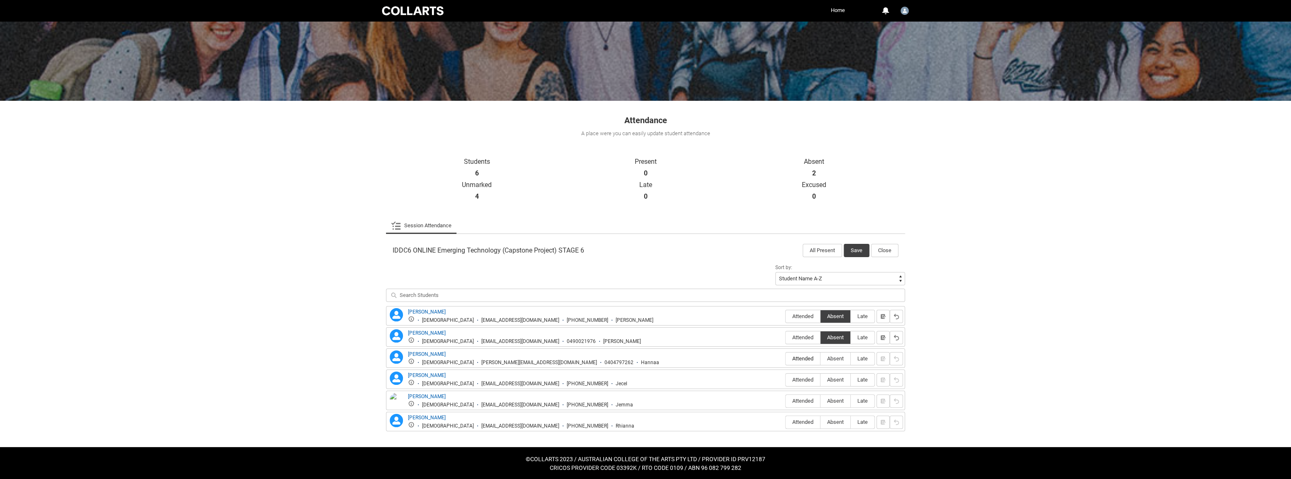
type lightning-radio-group "Attended"
radio input "true"
click at [814, 375] on label "Attended" at bounding box center [803, 380] width 34 height 13
click at [786, 379] on input "Attended" at bounding box center [785, 379] width 0 height 0
type lightning-radio-group "Attended"
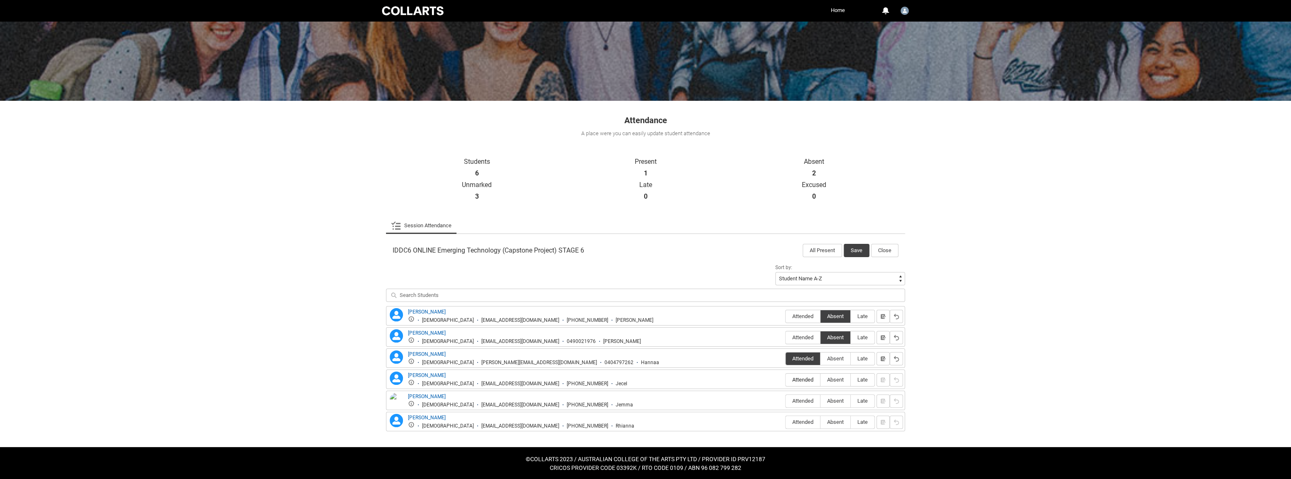
radio input "true"
click at [827, 379] on span "Absent" at bounding box center [836, 380] width 30 height 6
click at [821, 379] on input "Absent" at bounding box center [820, 379] width 0 height 0
type lightning-radio-group "Absent"
radio input "true"
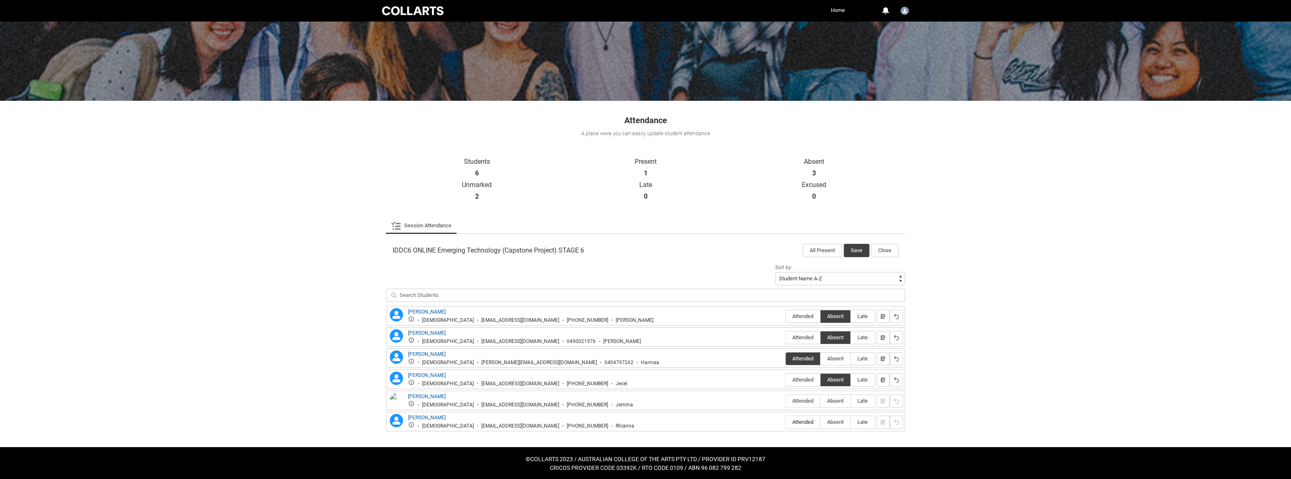
click at [808, 419] on span "Attended" at bounding box center [803, 422] width 34 height 6
click at [786, 422] on input "Attended" at bounding box center [785, 422] width 0 height 0
type lightning-radio-group "Attended"
radio input "true"
click at [860, 245] on button "Save" at bounding box center [857, 250] width 26 height 13
